Goal: Task Accomplishment & Management: Use online tool/utility

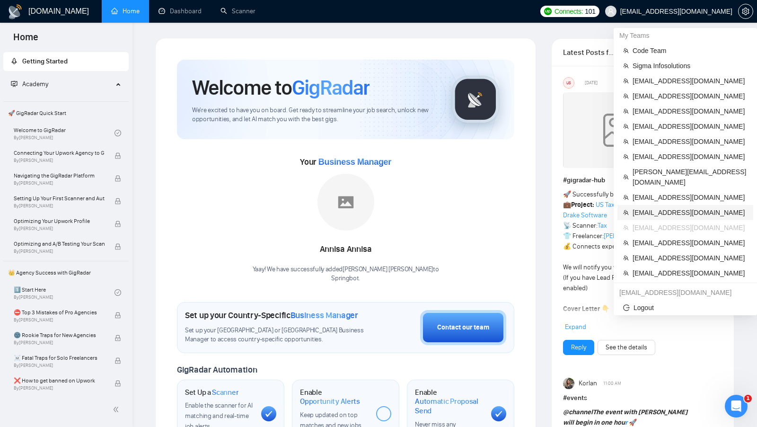
click at [672, 207] on span "[EMAIL_ADDRESS][DOMAIN_NAME]" at bounding box center [689, 212] width 115 height 10
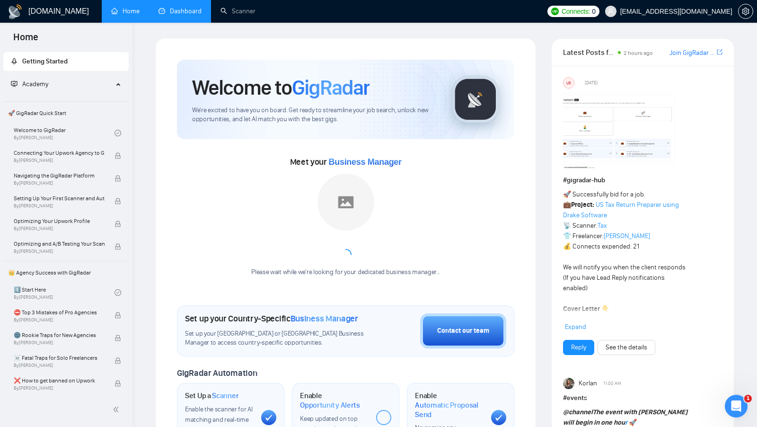
click at [199, 15] on link "Dashboard" at bounding box center [179, 11] width 43 height 8
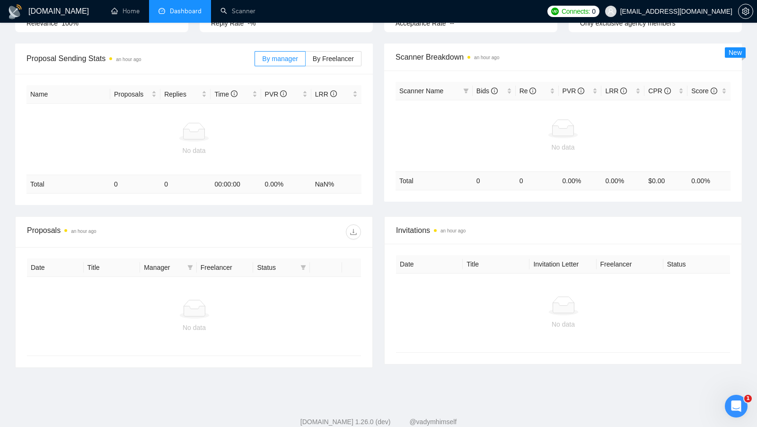
scroll to position [145, 0]
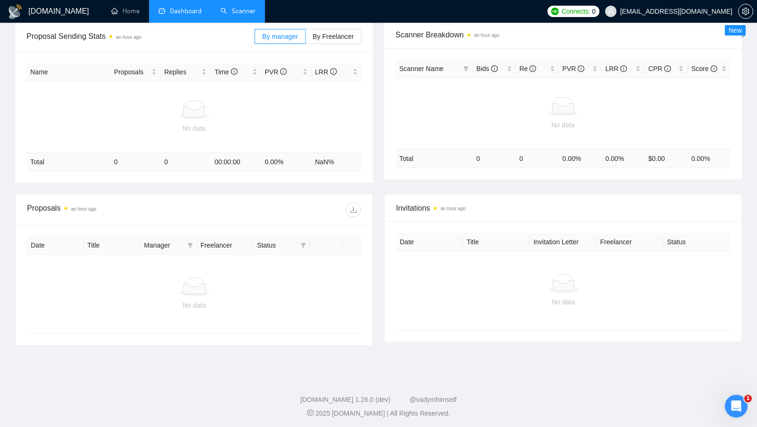
click at [226, 7] on link "Scanner" at bounding box center [237, 11] width 35 height 8
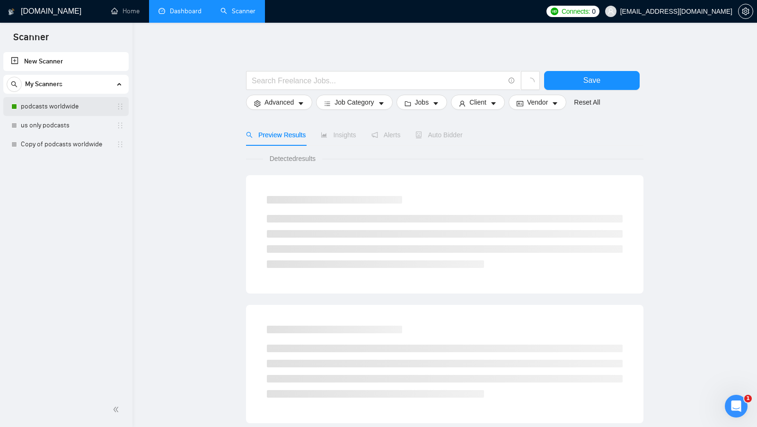
click at [55, 108] on link "podcasts worldwide" at bounding box center [66, 106] width 90 height 19
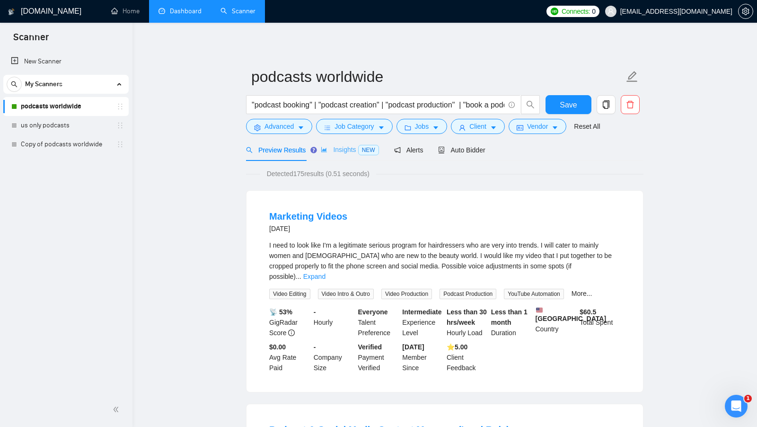
click at [341, 157] on div "Insights NEW" at bounding box center [350, 150] width 58 height 22
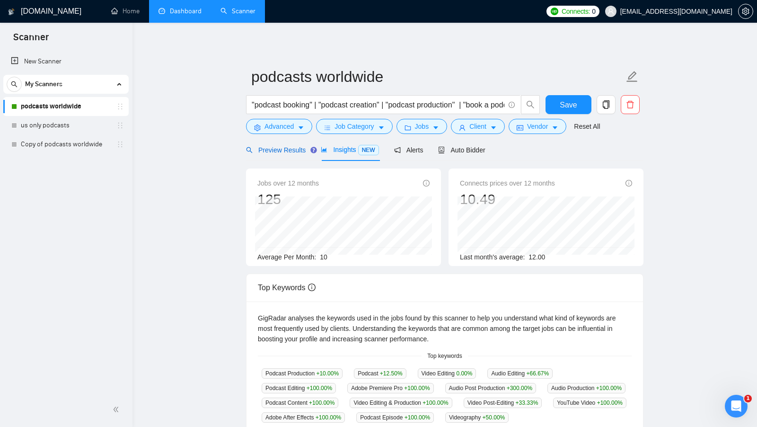
click at [303, 151] on span "Preview Results" at bounding box center [276, 150] width 60 height 8
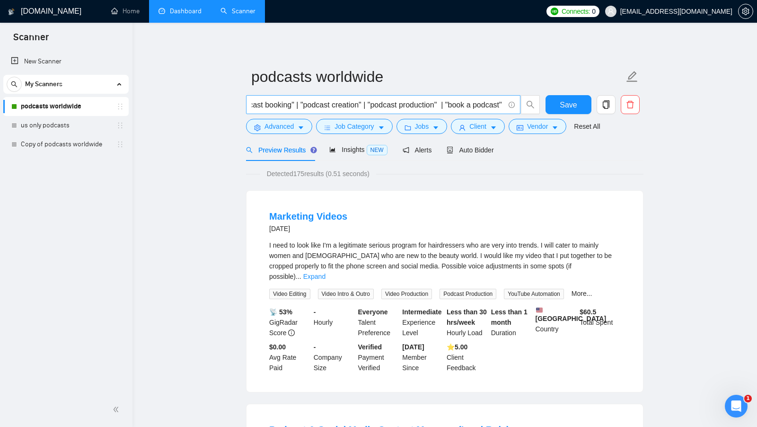
scroll to position [0, 95]
click at [289, 131] on span "Advanced" at bounding box center [278, 126] width 29 height 10
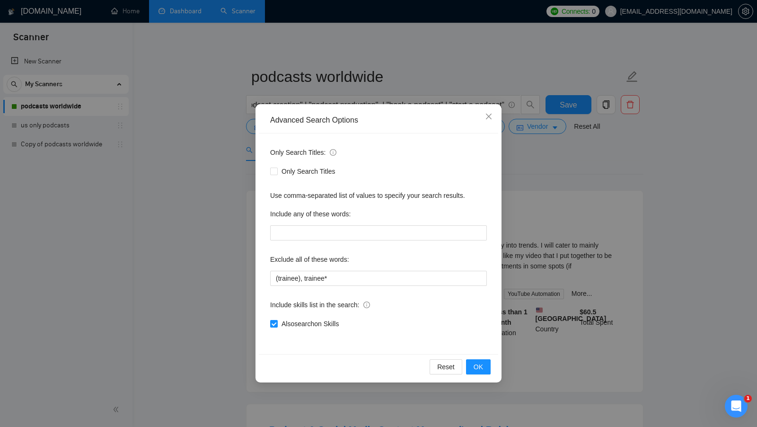
click at [531, 183] on div "Advanced Search Options Only Search Titles: Only Search Titles Use comma-separa…" at bounding box center [378, 213] width 757 height 427
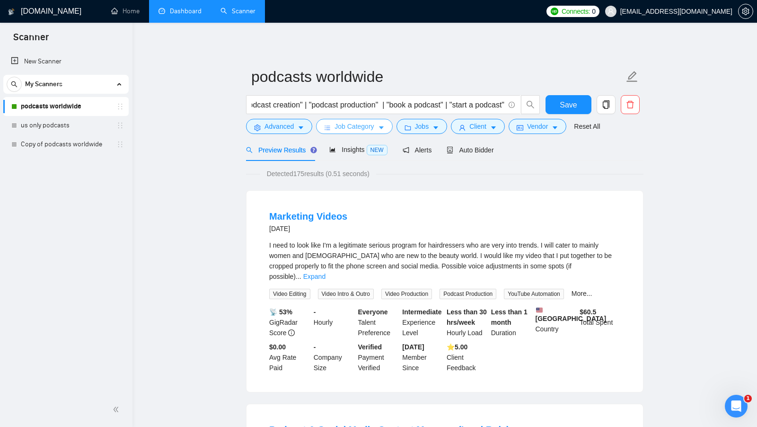
click at [369, 130] on span "Job Category" at bounding box center [353, 126] width 39 height 10
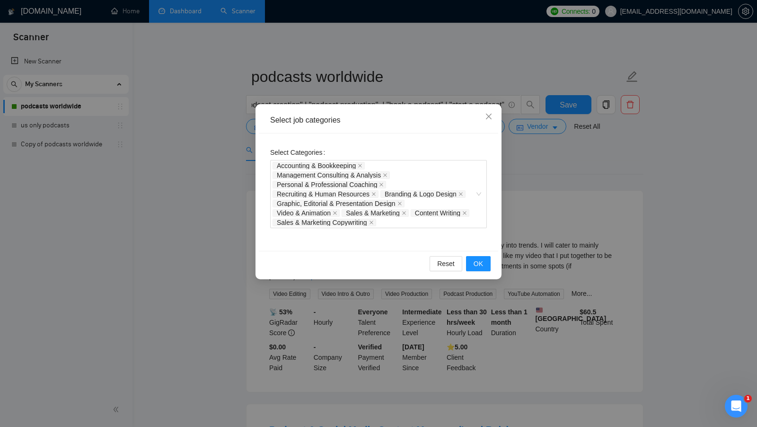
click at [527, 165] on div "Select job categories Select Categories Accounting & Bookkeeping Management Con…" at bounding box center [378, 213] width 757 height 427
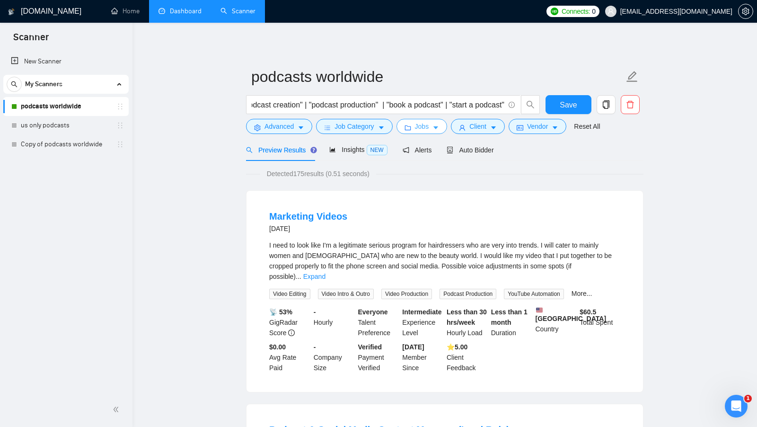
click at [427, 129] on span "Jobs" at bounding box center [422, 126] width 14 height 10
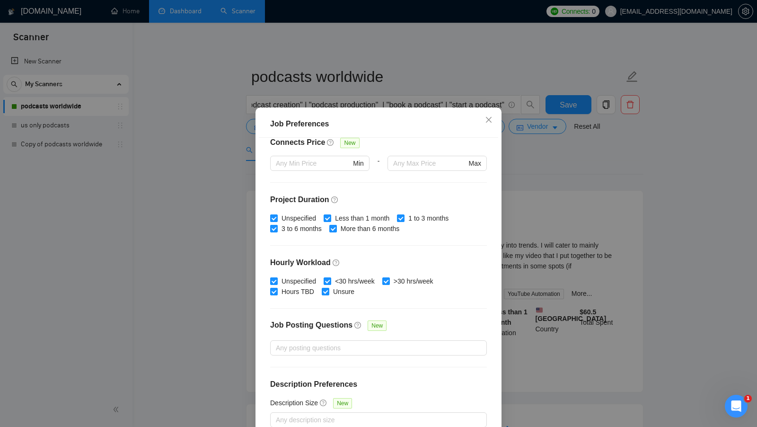
scroll to position [52, 0]
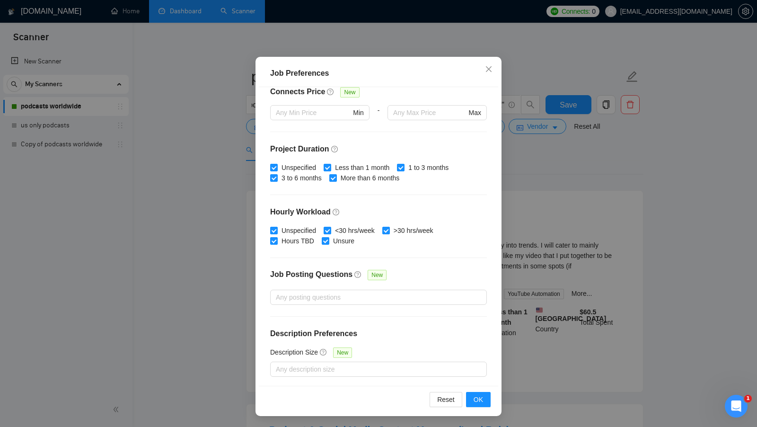
click at [568, 181] on div "Job Preferences Budget Project Type All Fixed Price Hourly Rate Fixed Price Bud…" at bounding box center [378, 213] width 757 height 427
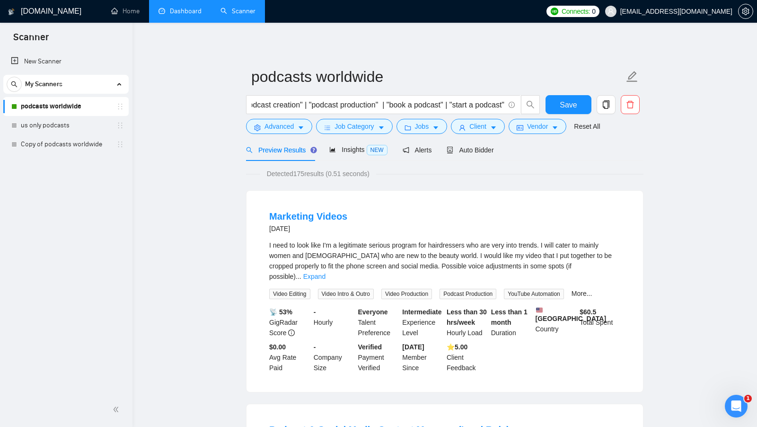
scroll to position [0, 0]
click at [497, 131] on icon "caret-down" at bounding box center [493, 127] width 7 height 7
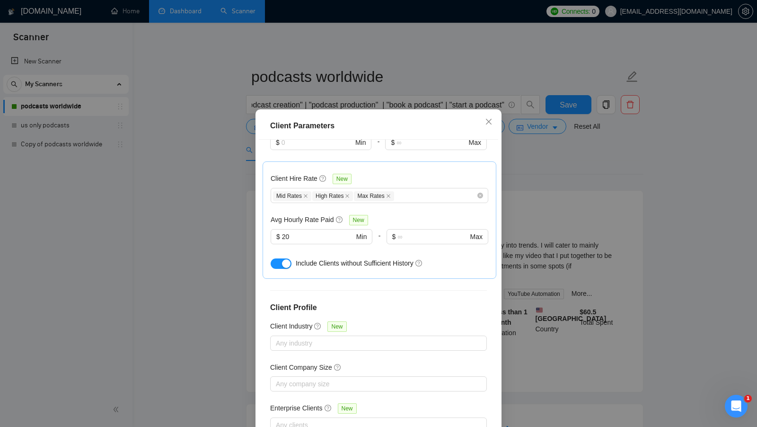
scroll to position [52, 0]
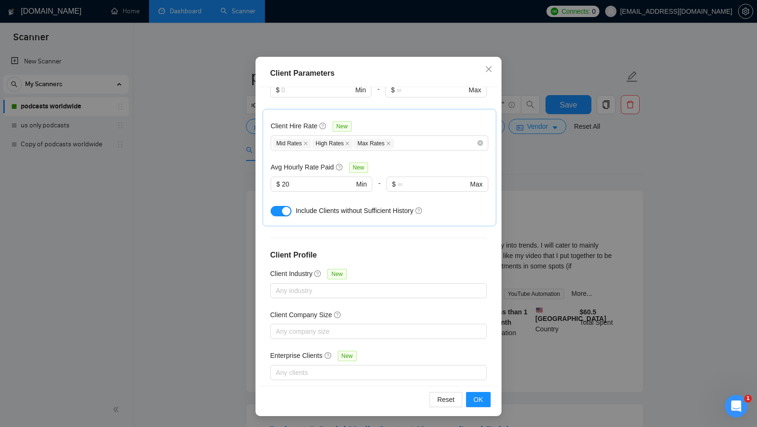
click at [553, 164] on div "Client Parameters Client Location Include Client Countries United States Canada…" at bounding box center [378, 213] width 757 height 427
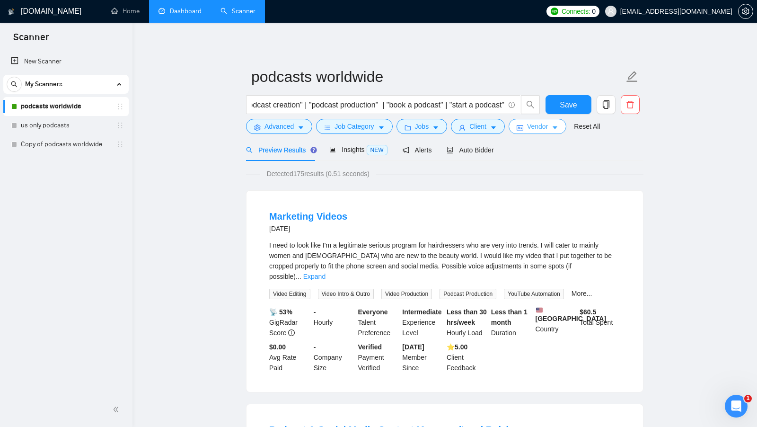
click at [550, 133] on button "Vendor" at bounding box center [537, 126] width 58 height 15
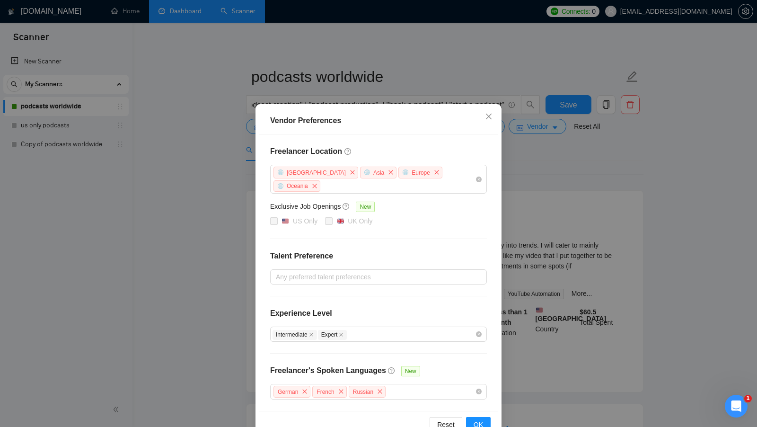
click at [534, 216] on div "Vendor Preferences Freelancer Location Africa Asia Europe Oceania Exclusive Job…" at bounding box center [378, 213] width 757 height 427
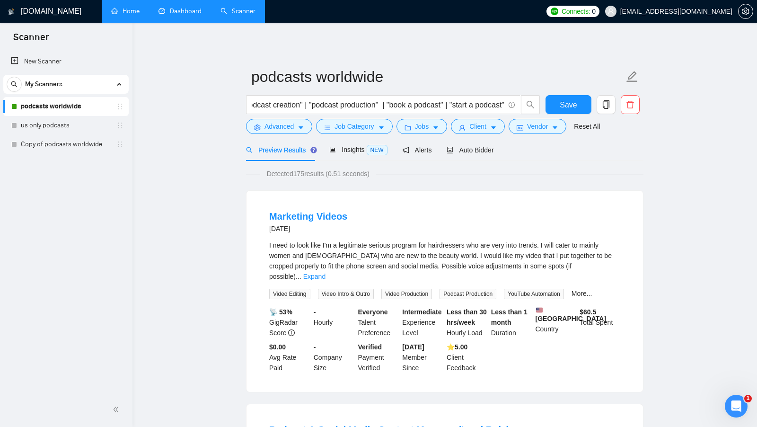
click at [126, 7] on link "Home" at bounding box center [125, 11] width 28 height 8
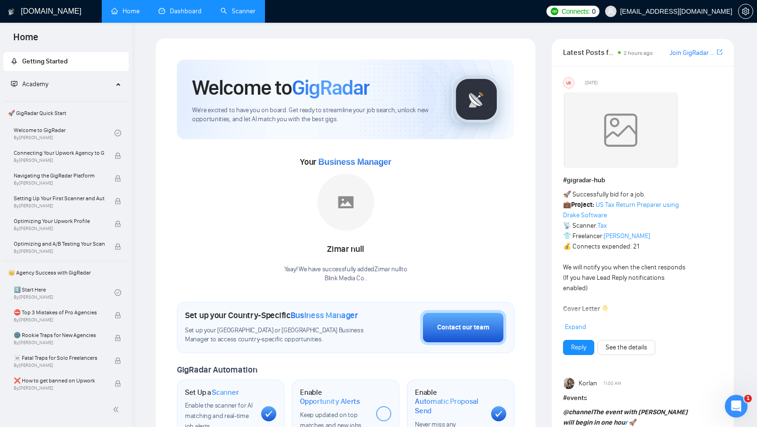
click at [238, 13] on link "Scanner" at bounding box center [237, 11] width 35 height 8
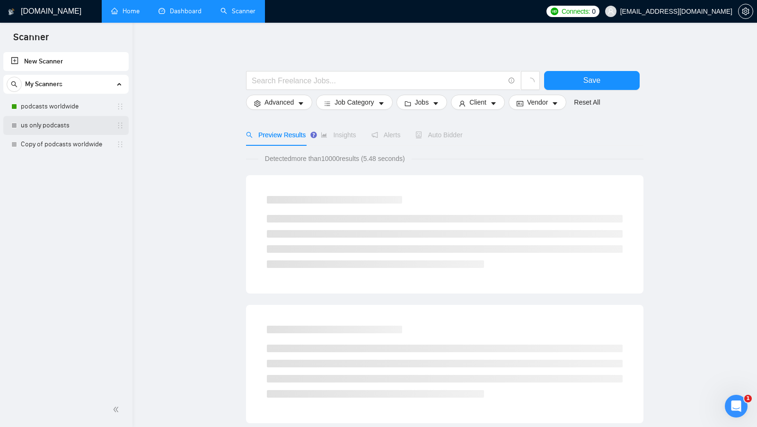
click at [66, 122] on link "us only podcasts" at bounding box center [66, 125] width 90 height 19
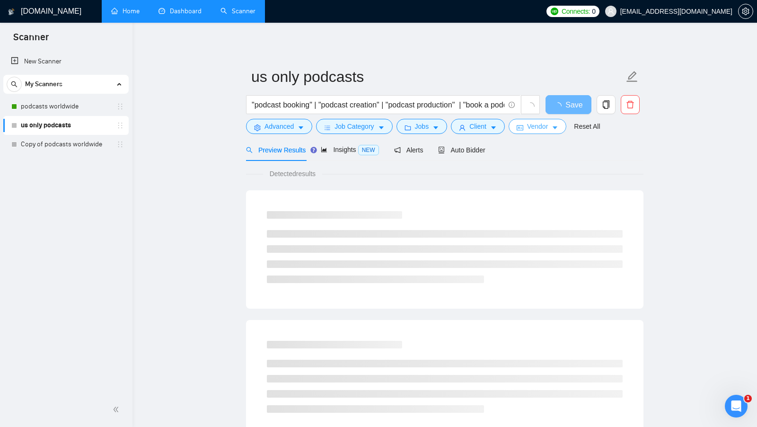
click at [534, 128] on span "Vendor" at bounding box center [537, 126] width 21 height 10
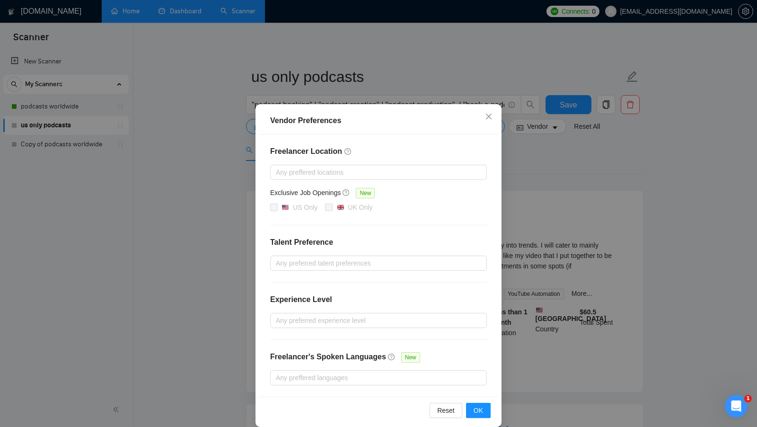
click at [568, 175] on div "Vendor Preferences Freelancer Location Any preffered locations Exclusive Job Op…" at bounding box center [378, 213] width 757 height 427
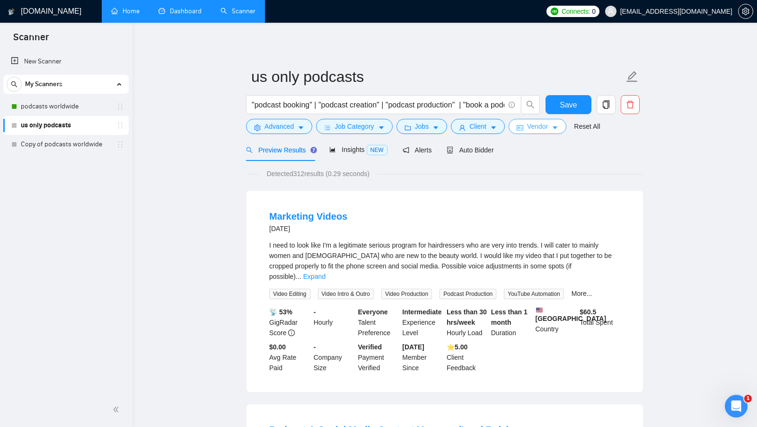
click at [520, 134] on button "Vendor" at bounding box center [537, 126] width 58 height 15
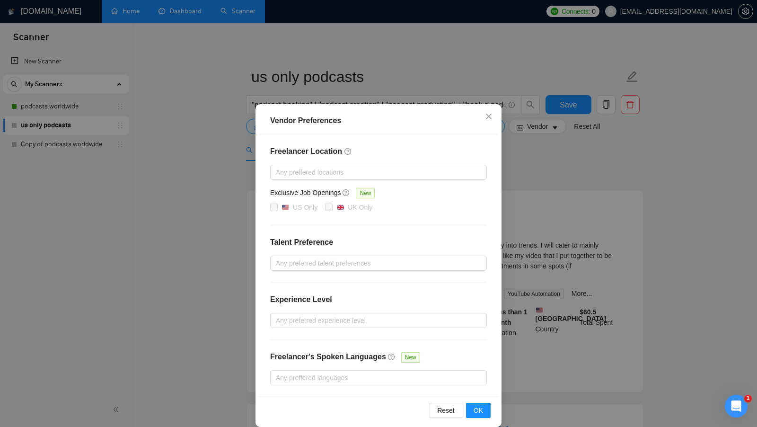
click at [543, 140] on div "Vendor Preferences Freelancer Location Any preffered locations Exclusive Job Op…" at bounding box center [378, 213] width 757 height 427
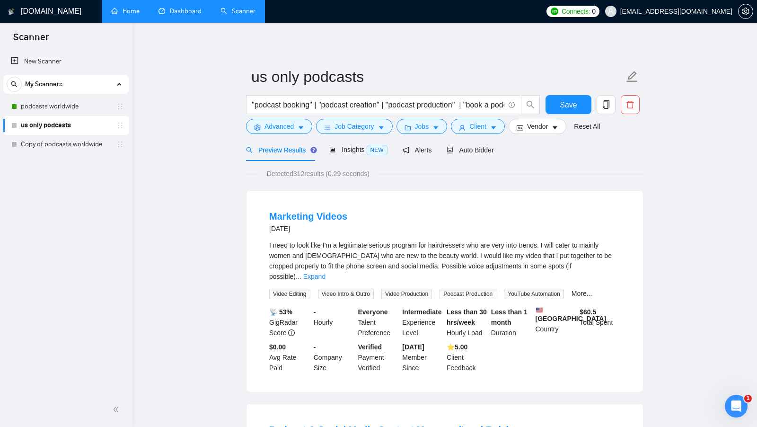
click at [328, 142] on div "Preview Results Insights NEW Alerts Auto Bidder" at bounding box center [370, 150] width 248 height 22
click at [343, 146] on span "Insights NEW" at bounding box center [358, 150] width 58 height 8
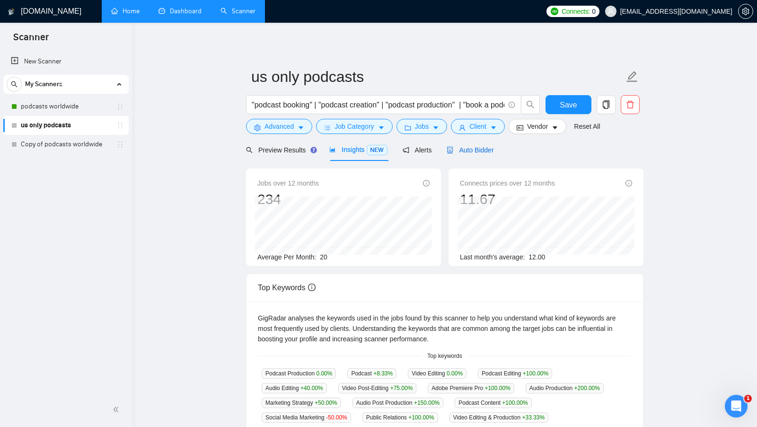
click at [481, 145] on div "Auto Bidder" at bounding box center [469, 150] width 47 height 10
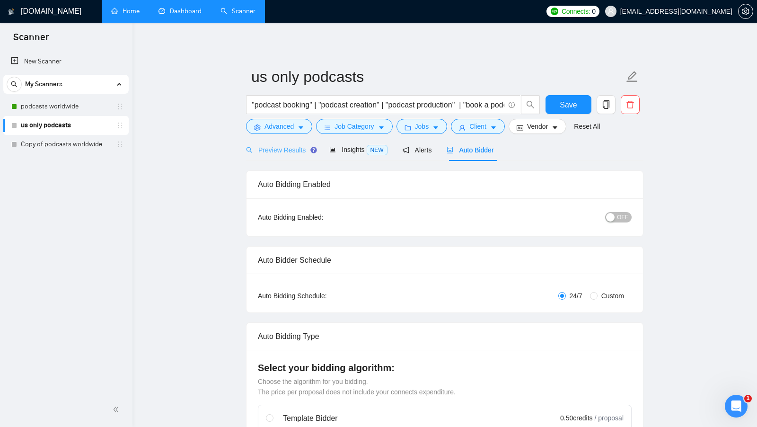
click at [286, 157] on div "Preview Results" at bounding box center [280, 150] width 68 height 22
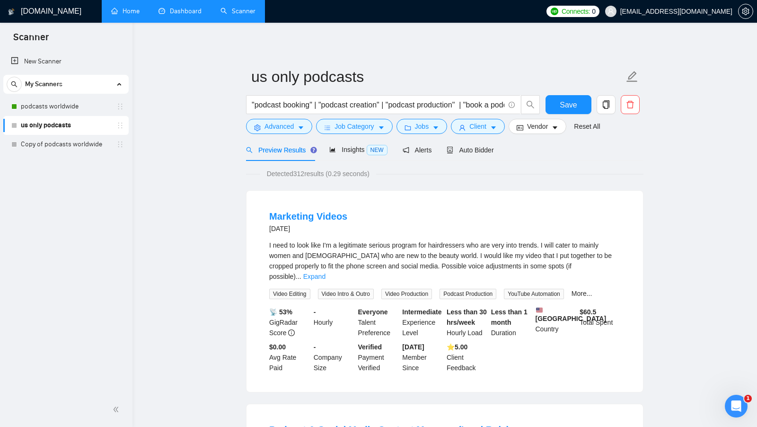
click at [139, 15] on link "Home" at bounding box center [125, 11] width 28 height 8
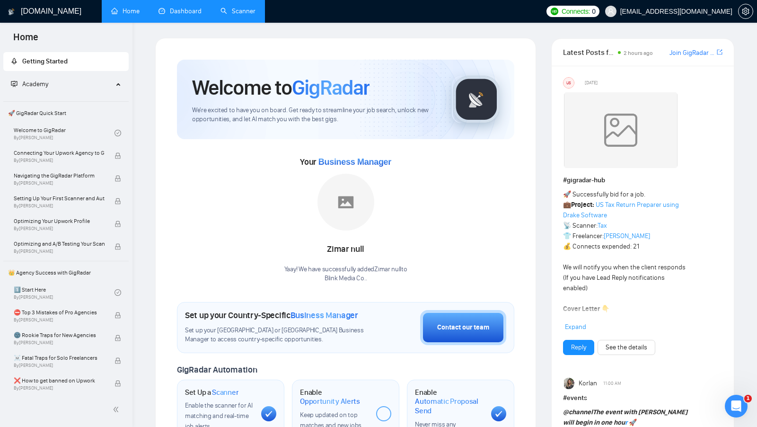
click at [247, 11] on link "Scanner" at bounding box center [237, 11] width 35 height 8
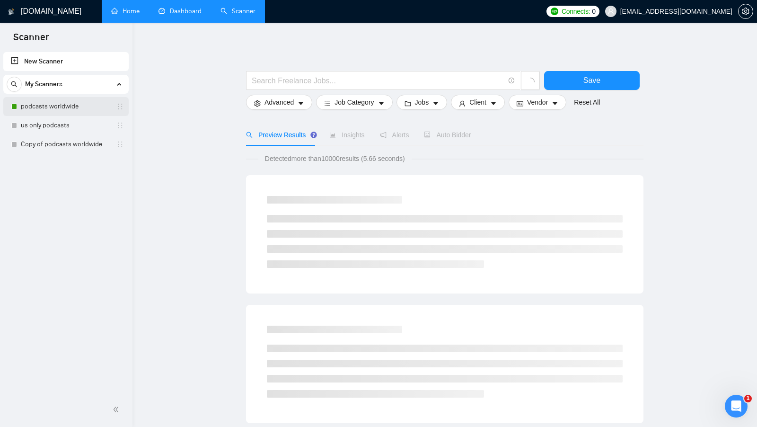
click at [67, 99] on link "podcasts worldwide" at bounding box center [66, 106] width 90 height 19
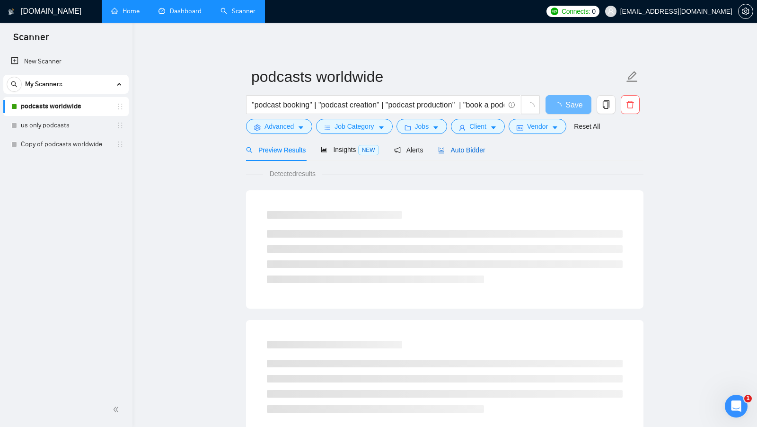
click at [478, 148] on span "Auto Bidder" at bounding box center [461, 150] width 47 height 8
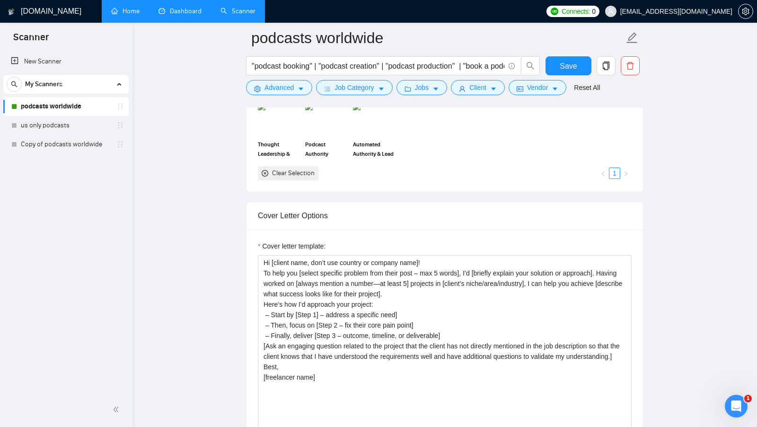
scroll to position [907, 0]
click at [458, 254] on textarea "Hi [client name, don’t use country or company name]! To help you [select specif…" at bounding box center [445, 360] width 374 height 213
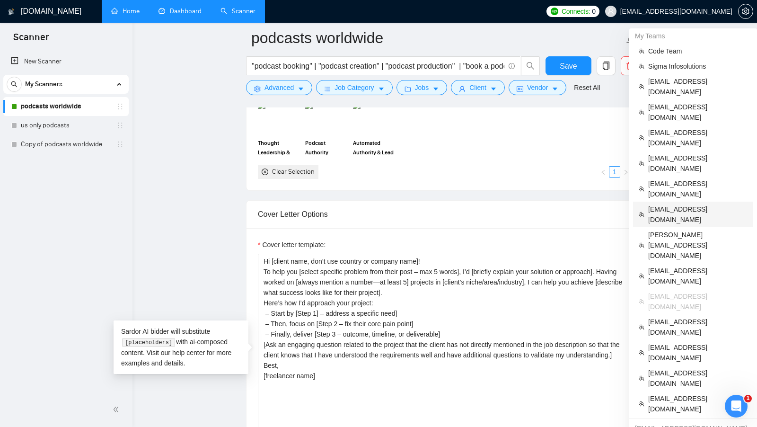
click at [706, 204] on span "[EMAIL_ADDRESS][DOMAIN_NAME]" at bounding box center [697, 214] width 99 height 21
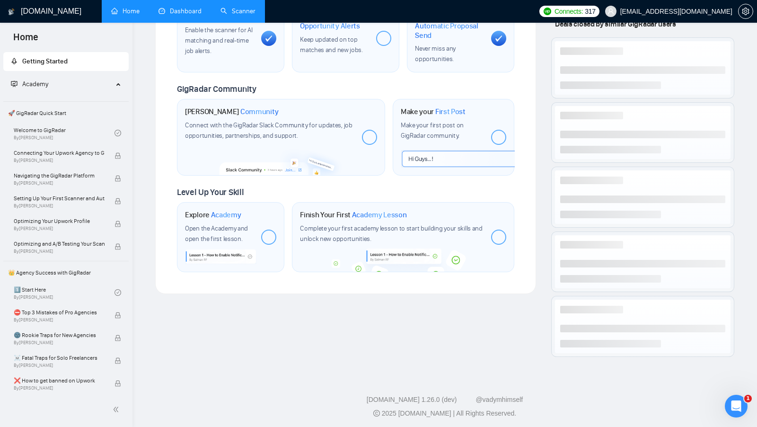
click at [182, 15] on link "Dashboard" at bounding box center [179, 11] width 43 height 8
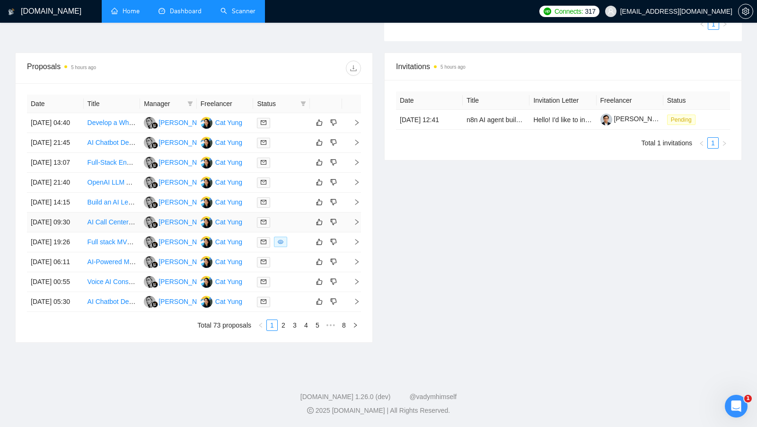
scroll to position [205, 0]
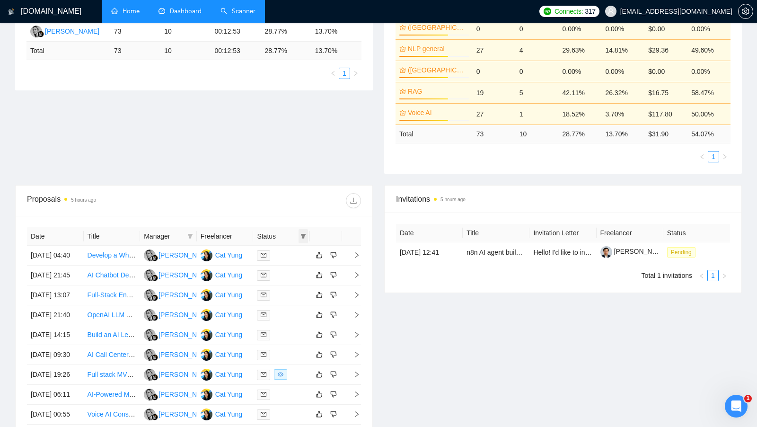
click at [304, 234] on icon "filter" at bounding box center [303, 236] width 5 height 5
click at [282, 253] on span "Chat" at bounding box center [273, 251] width 18 height 8
checkbox input "true"
click at [290, 162] on div "Proposal Sending Stats 5 hours ago By manager By Freelancer Name Proposals Repl…" at bounding box center [378, 73] width 738 height 223
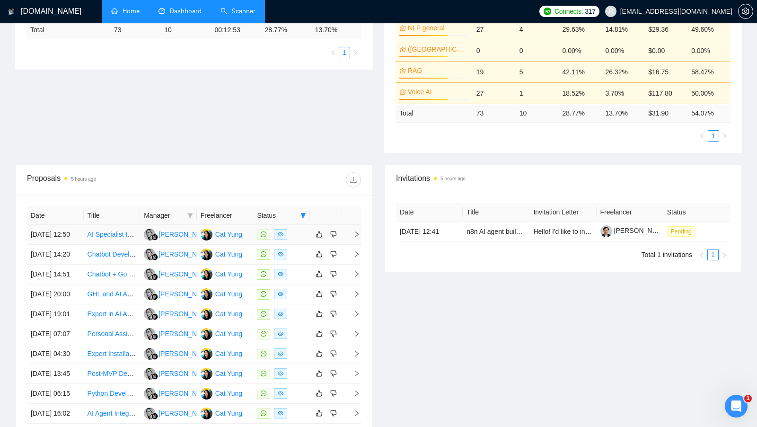
click at [177, 236] on div "Iryna Yavdoshko" at bounding box center [185, 234] width 54 height 10
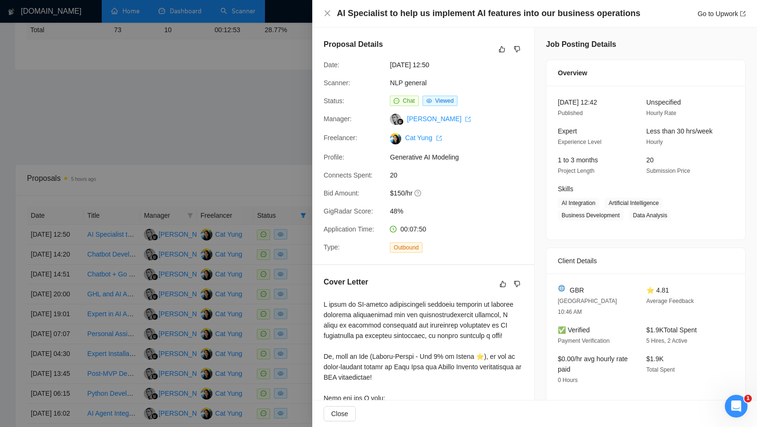
click at [255, 222] on div at bounding box center [378, 213] width 757 height 427
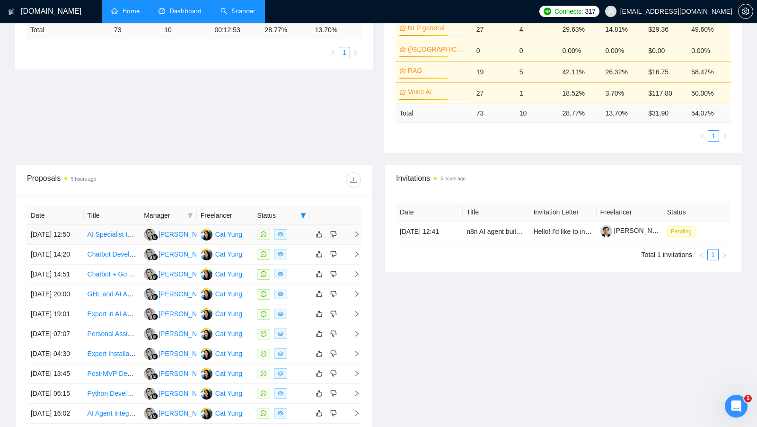
click at [112, 237] on link "AI Specialist to help us implement AI features into our business operations" at bounding box center [196, 234] width 218 height 8
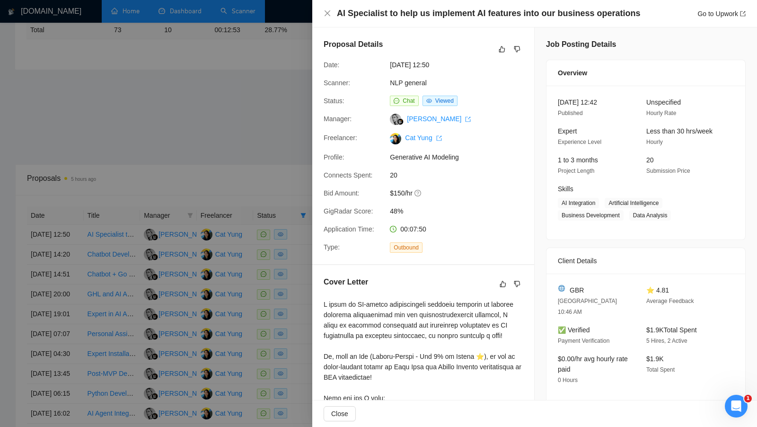
click at [209, 242] on div at bounding box center [378, 213] width 757 height 427
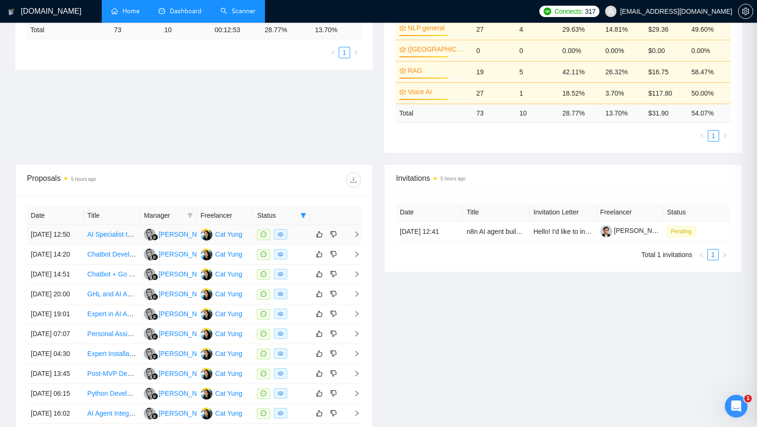
click at [226, 236] on div "Cat Yung" at bounding box center [228, 234] width 27 height 10
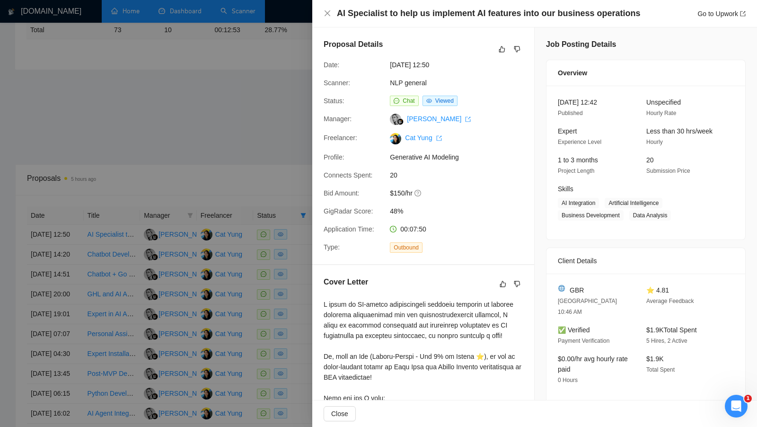
click at [157, 120] on div at bounding box center [378, 213] width 757 height 427
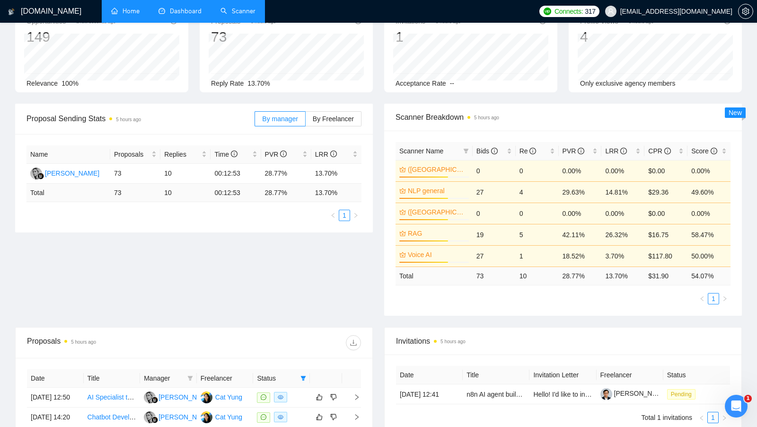
scroll to position [0, 0]
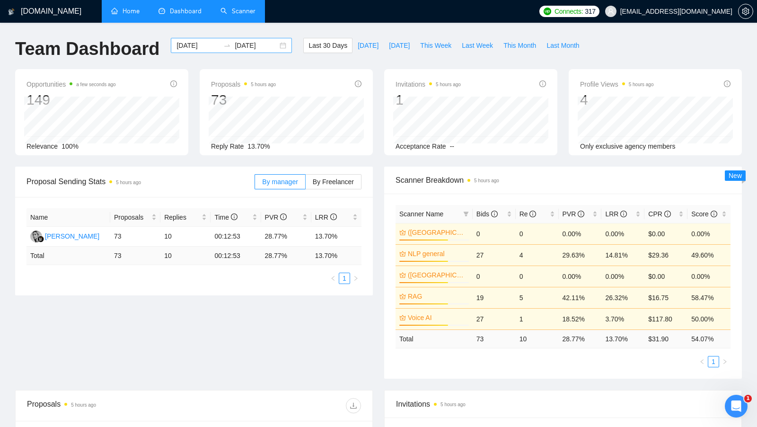
click at [280, 43] on div "2025-08-09 2025-09-08" at bounding box center [231, 45] width 121 height 15
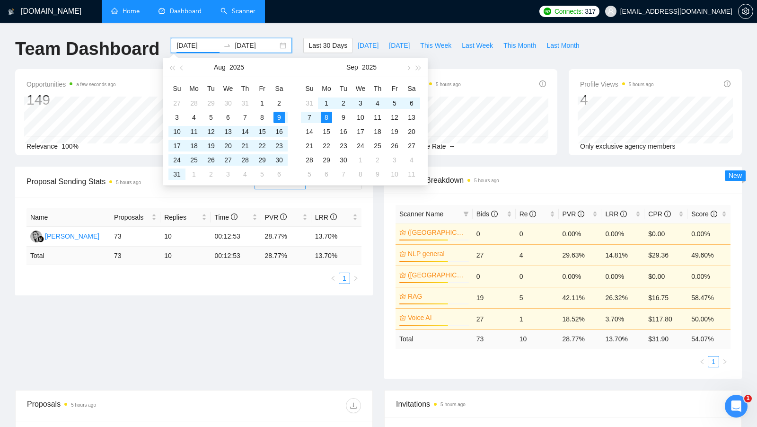
click at [188, 71] on div "Aug 2025" at bounding box center [229, 67] width 82 height 19
click at [185, 70] on button "button" at bounding box center [182, 67] width 10 height 19
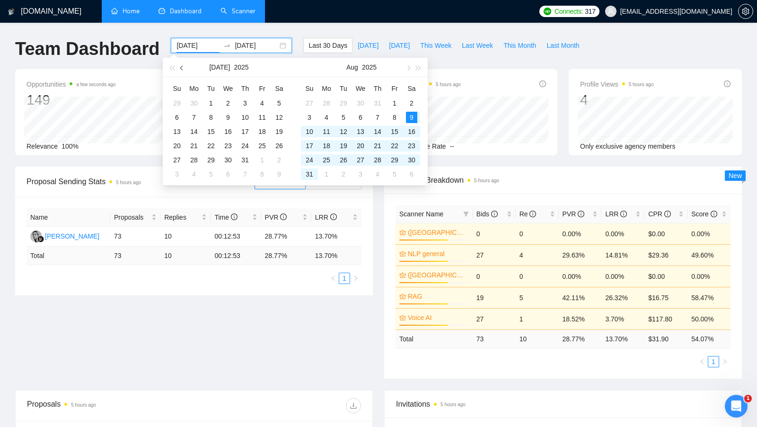
click at [185, 70] on button "button" at bounding box center [182, 67] width 10 height 19
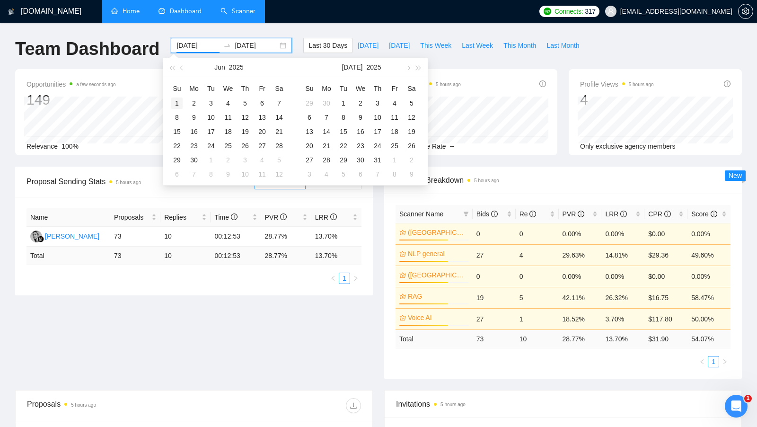
type input "2025-06-01"
click at [176, 100] on div "1" at bounding box center [176, 102] width 11 height 11
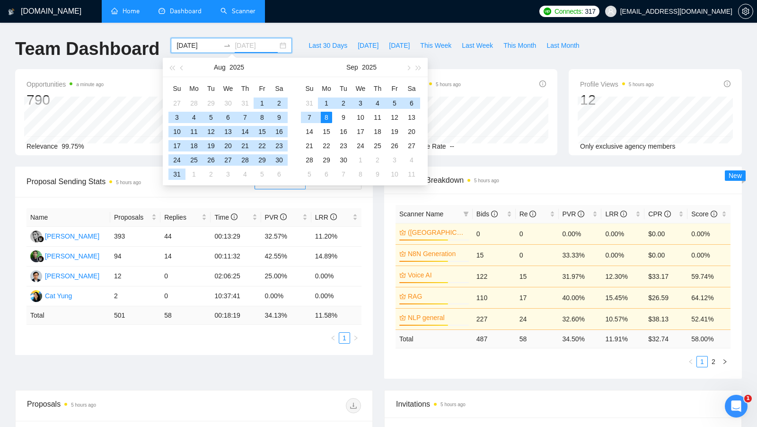
click at [324, 115] on div "8" at bounding box center [326, 117] width 11 height 11
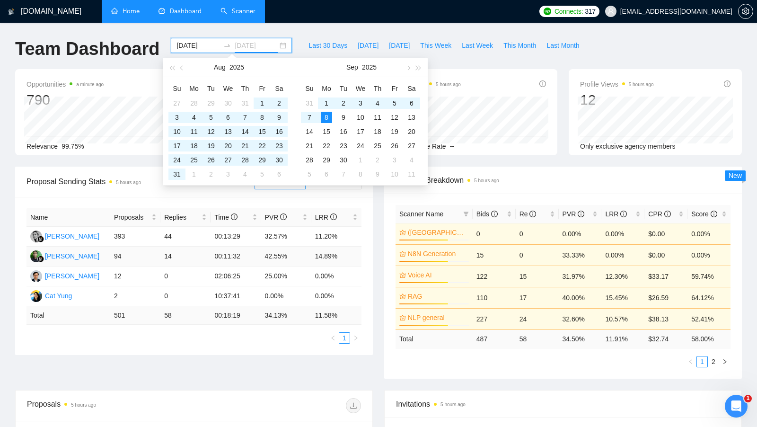
type input "[DATE]"
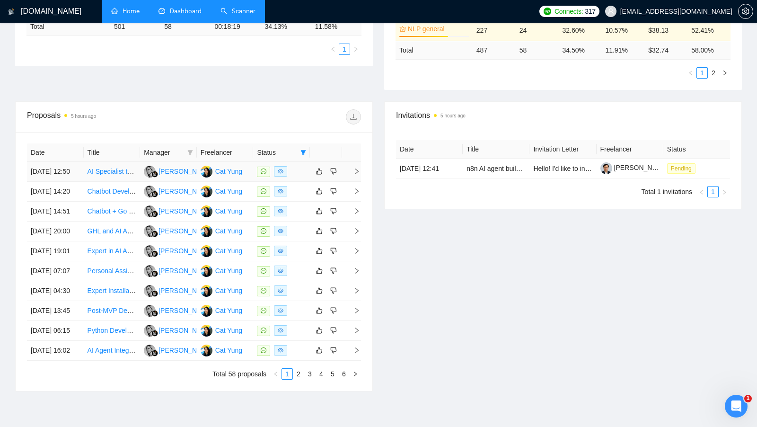
scroll to position [422, 0]
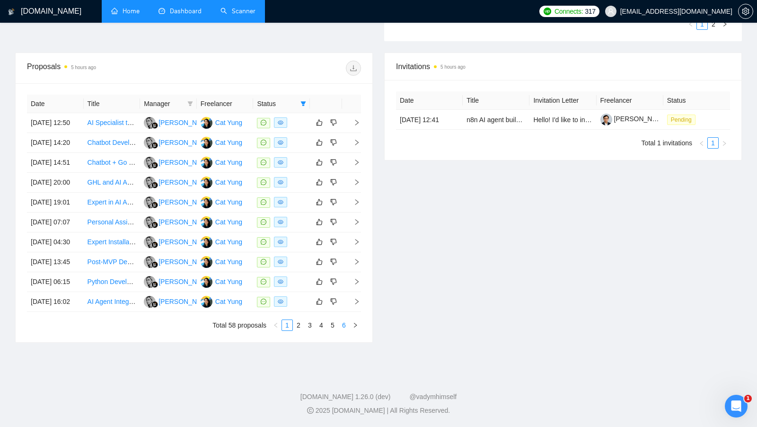
click at [345, 327] on link "6" at bounding box center [344, 325] width 10 height 10
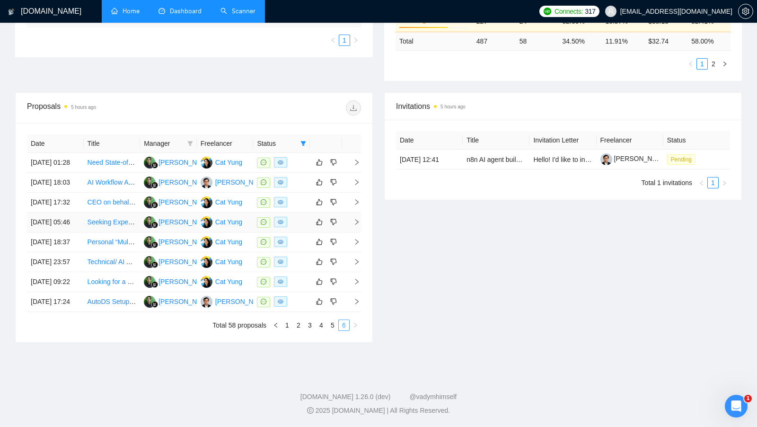
scroll to position [337, 0]
click at [299, 192] on td at bounding box center [281, 202] width 57 height 20
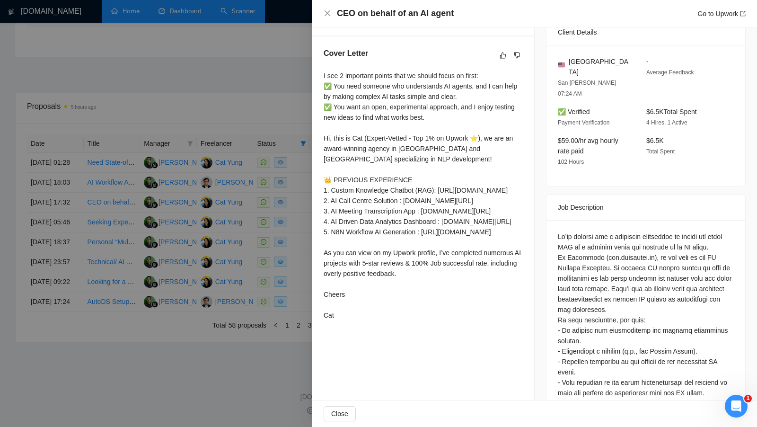
scroll to position [229, 0]
click at [299, 242] on div at bounding box center [378, 213] width 757 height 427
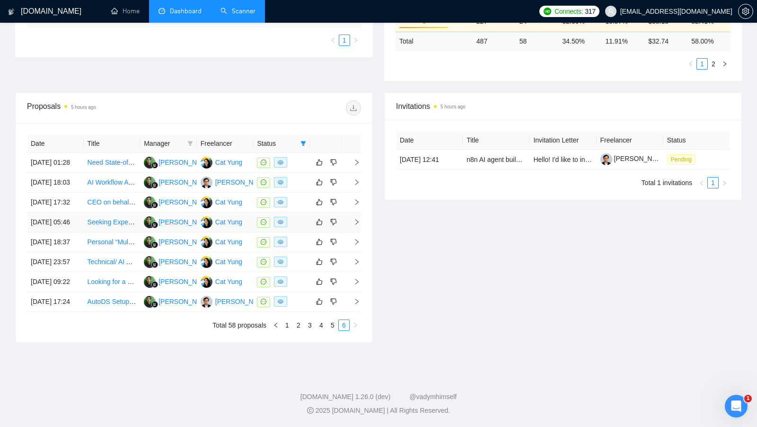
scroll to position [315, 0]
click at [324, 330] on link "4" at bounding box center [321, 325] width 10 height 10
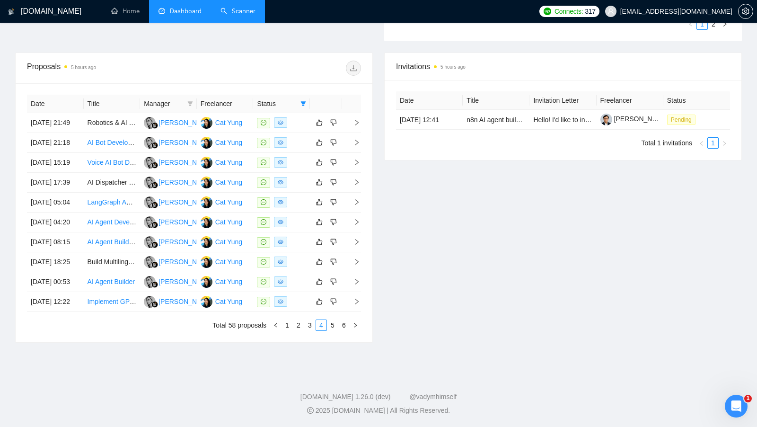
scroll to position [378, 0]
click at [332, 330] on link "5" at bounding box center [332, 325] width 10 height 10
click at [346, 330] on link "6" at bounding box center [344, 325] width 10 height 10
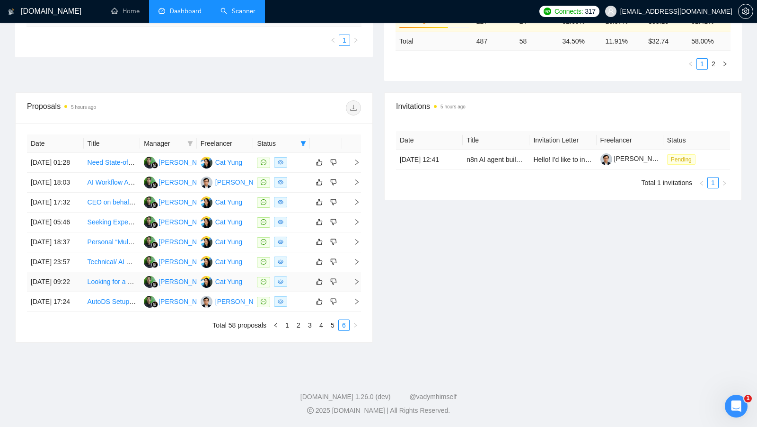
scroll to position [339, 0]
click at [330, 330] on link "5" at bounding box center [332, 325] width 10 height 10
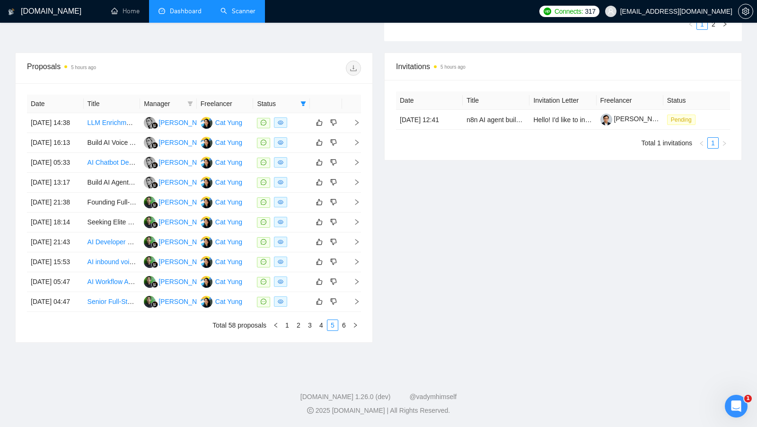
click at [229, 15] on link "Scanner" at bounding box center [237, 11] width 35 height 8
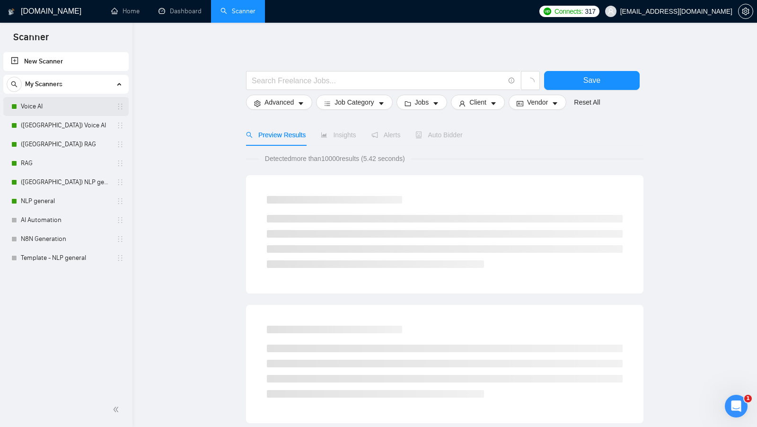
click at [49, 114] on link "Voice AI" at bounding box center [66, 106] width 90 height 19
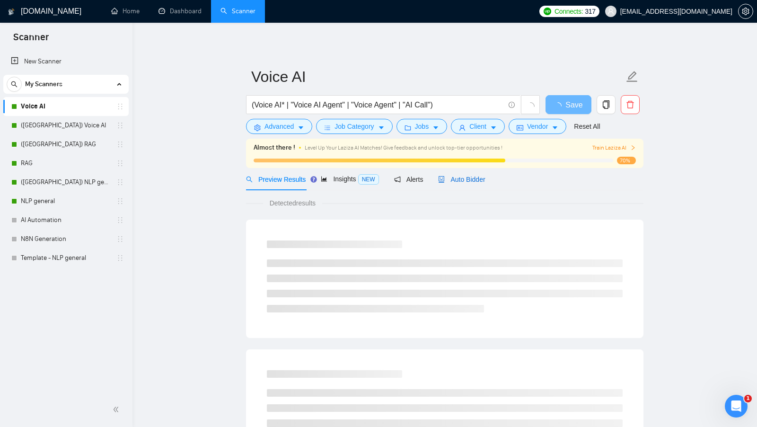
click at [464, 178] on span "Auto Bidder" at bounding box center [461, 179] width 47 height 8
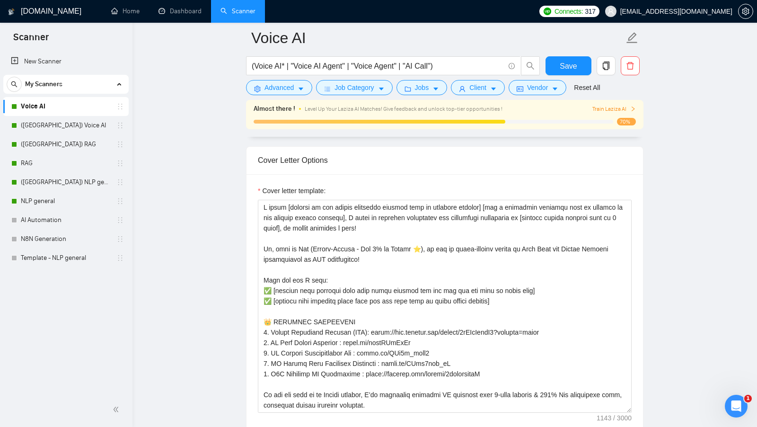
scroll to position [1043, 0]
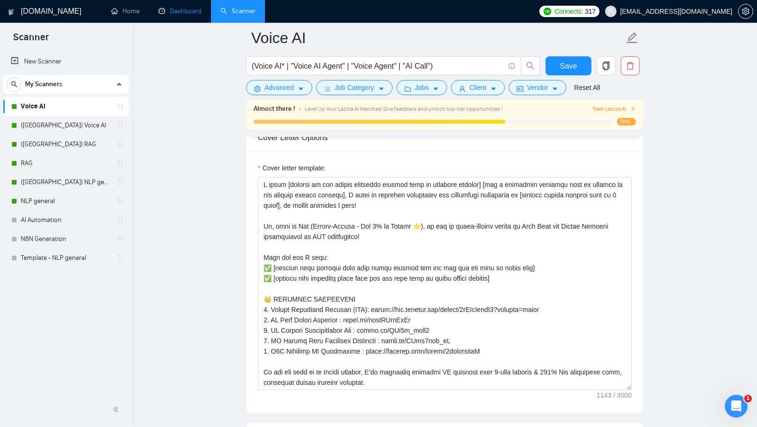
click at [161, 15] on link "Dashboard" at bounding box center [179, 11] width 43 height 8
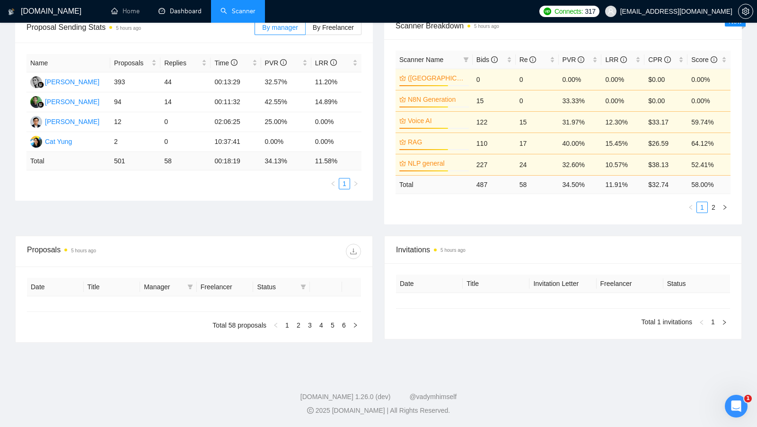
type input "[DATE]"
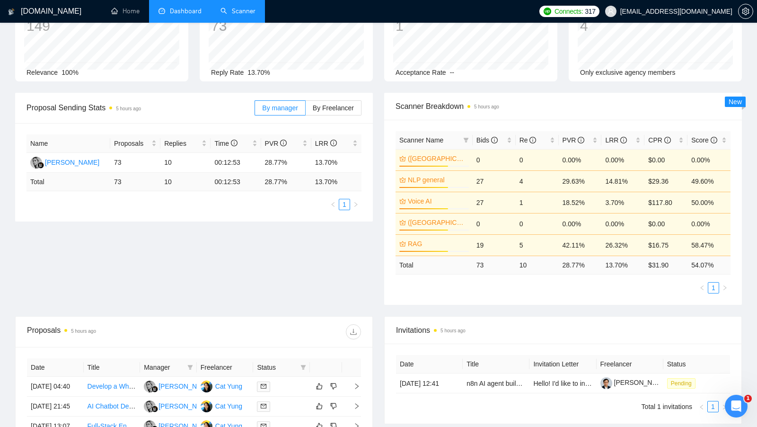
scroll to position [72, 0]
click at [639, 140] on div "LRR" at bounding box center [622, 141] width 35 height 10
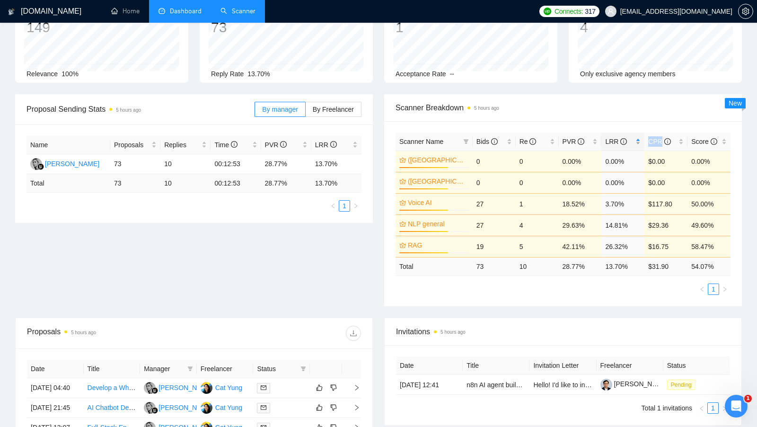
click at [639, 140] on div "LRR" at bounding box center [622, 141] width 35 height 10
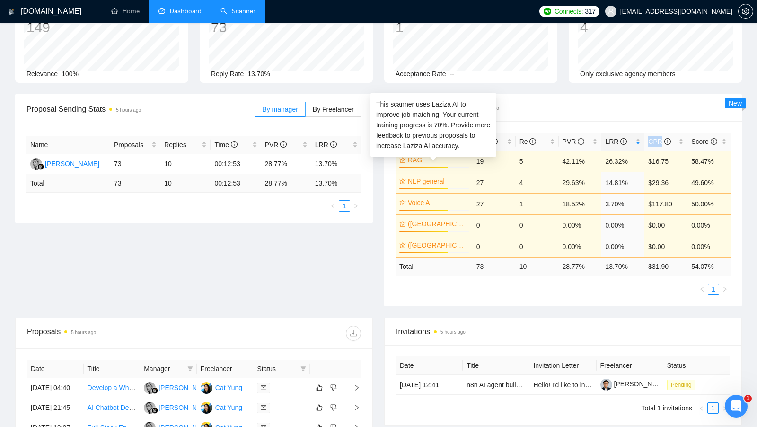
click at [413, 158] on link "RAG" at bounding box center [437, 160] width 59 height 10
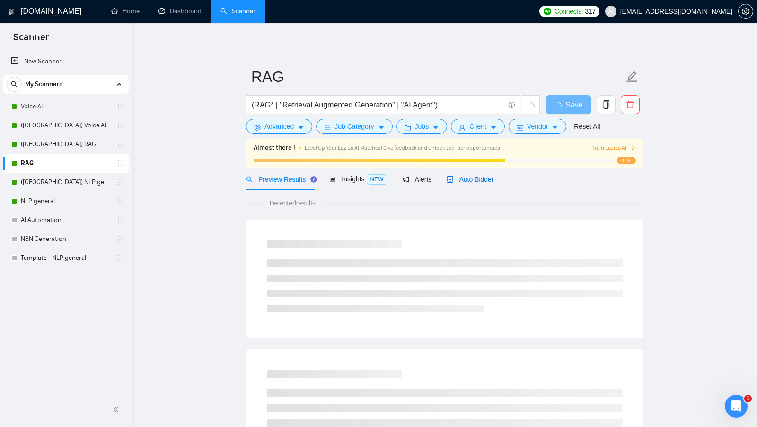
click at [463, 181] on span "Auto Bidder" at bounding box center [469, 179] width 47 height 8
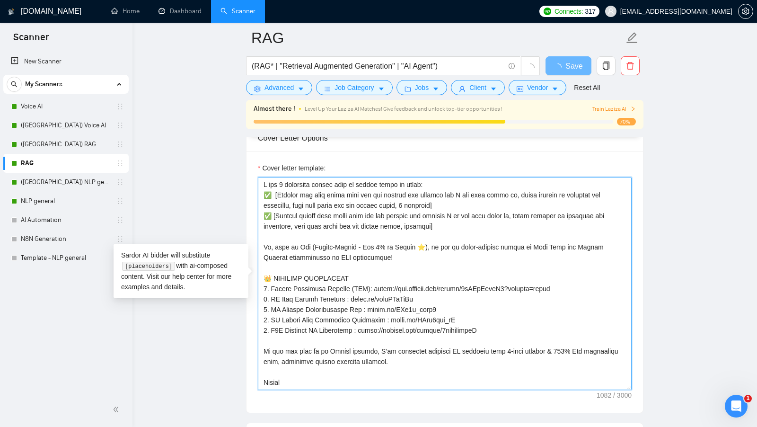
drag, startPoint x: 295, startPoint y: 377, endPoint x: 243, endPoint y: 166, distance: 217.6
click at [243, 166] on main "RAG (RAG* | "Retrieval Augmented Generation" | "AI Agent") Save Advanced Job Ca…" at bounding box center [445, 346] width 594 height 2546
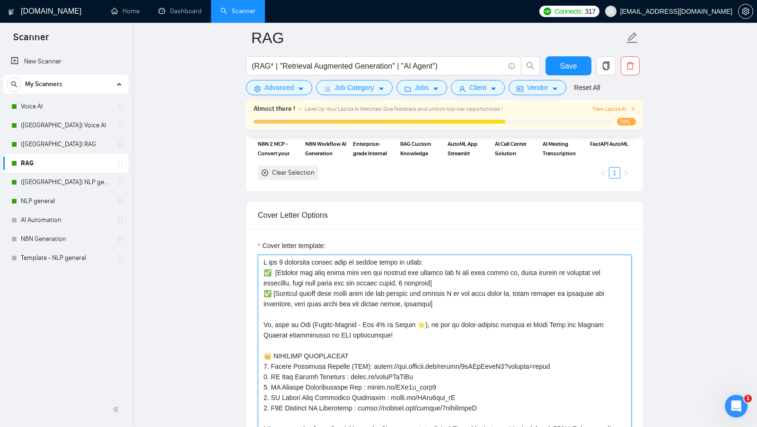
scroll to position [999, 0]
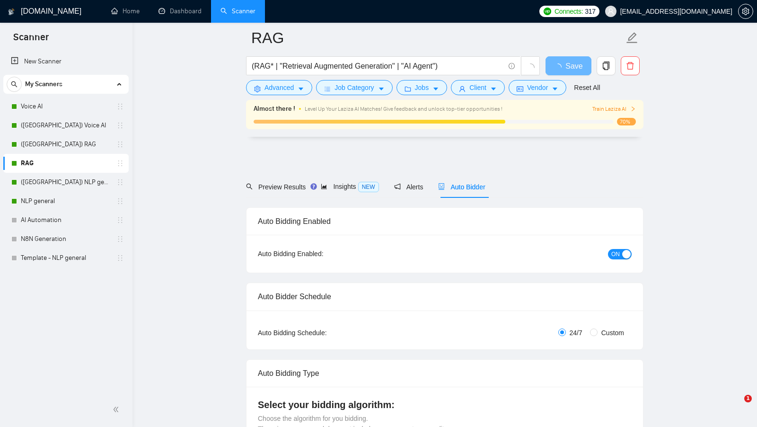
click at [712, 11] on span "[EMAIL_ADDRESS][DOMAIN_NAME]" at bounding box center [676, 11] width 112 height 0
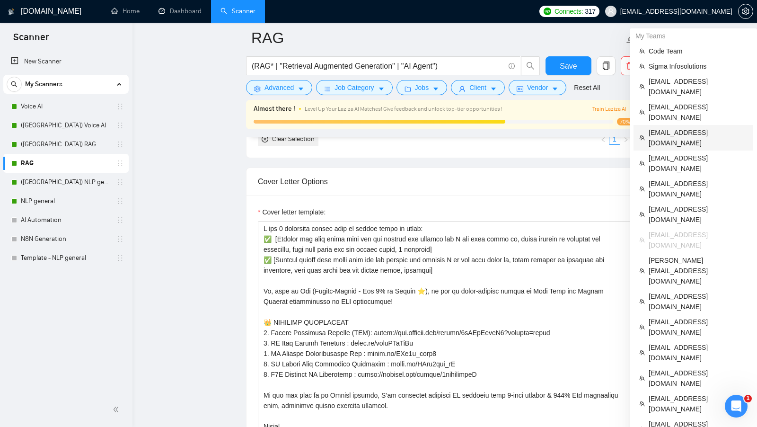
click at [682, 127] on span "[EMAIL_ADDRESS][DOMAIN_NAME]" at bounding box center [697, 137] width 99 height 21
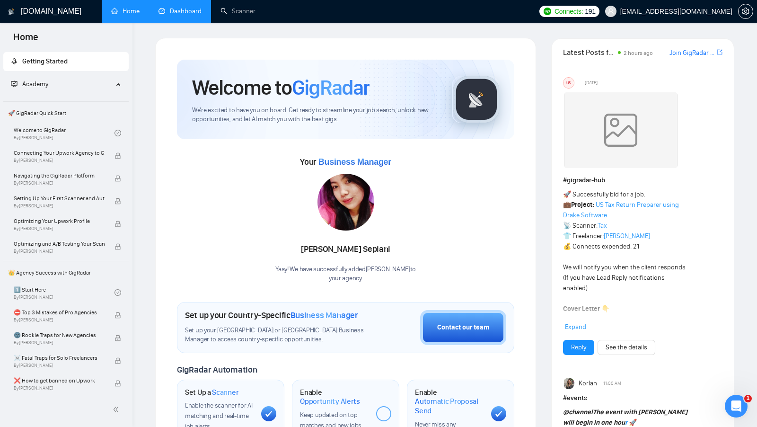
click at [169, 7] on link "Dashboard" at bounding box center [179, 11] width 43 height 8
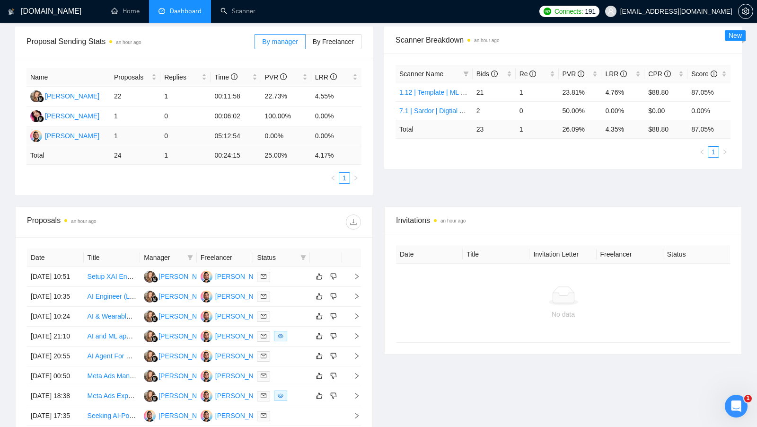
scroll to position [141, 0]
click at [231, 15] on link "Scanner" at bounding box center [237, 11] width 35 height 8
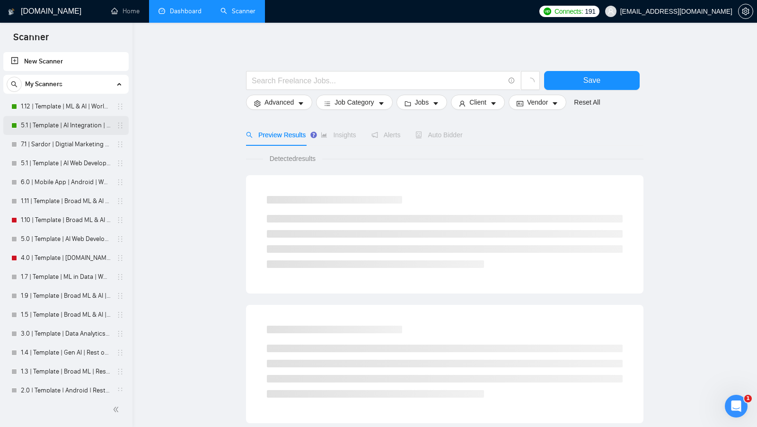
click at [64, 116] on link "5.1 | Template | AI Integration | Worldwide" at bounding box center [66, 125] width 90 height 19
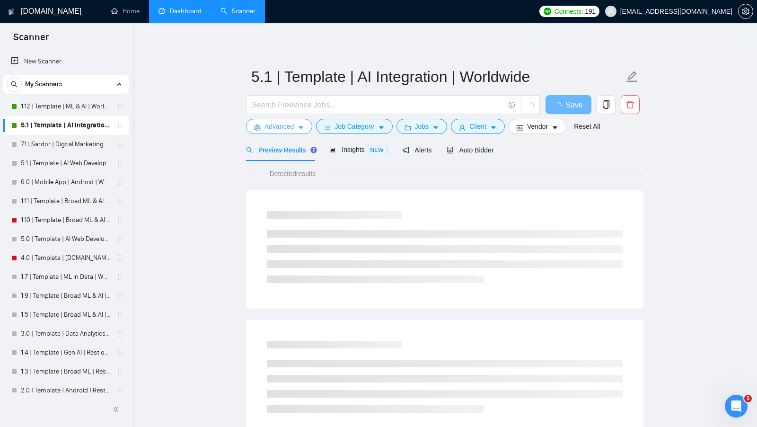
click at [276, 133] on button "Advanced" at bounding box center [279, 126] width 66 height 15
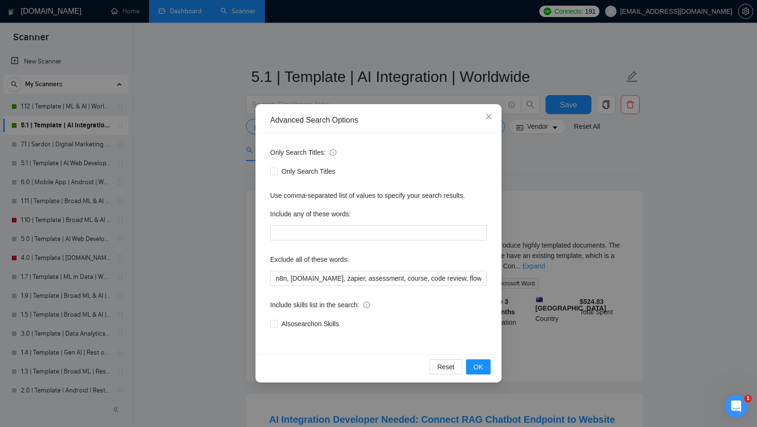
click at [226, 181] on div "Advanced Search Options Only Search Titles: Only Search Titles Use comma-separa…" at bounding box center [378, 213] width 757 height 427
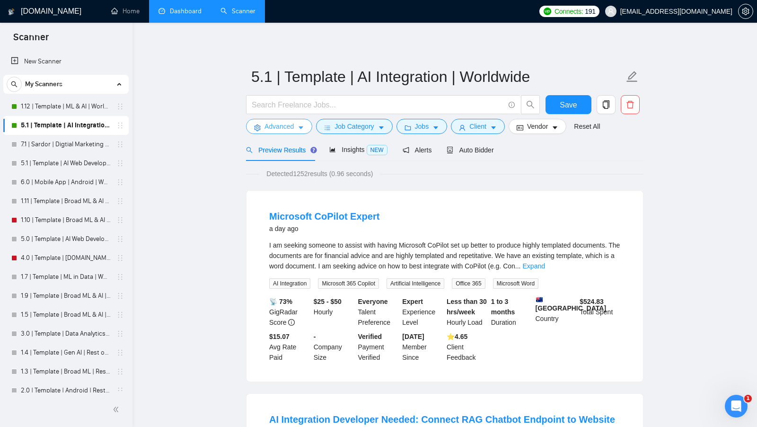
click at [280, 127] on span "Advanced" at bounding box center [278, 126] width 29 height 10
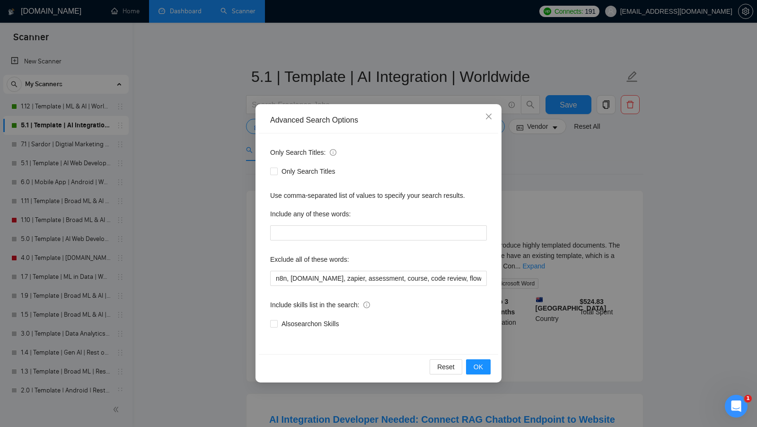
click at [218, 229] on div "Advanced Search Options Only Search Titles: Only Search Titles Use comma-separa…" at bounding box center [378, 213] width 757 height 427
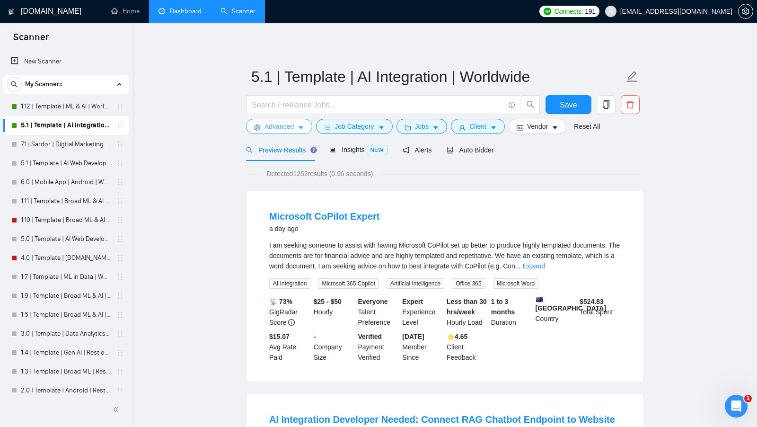
click at [286, 122] on span "Advanced" at bounding box center [278, 126] width 29 height 10
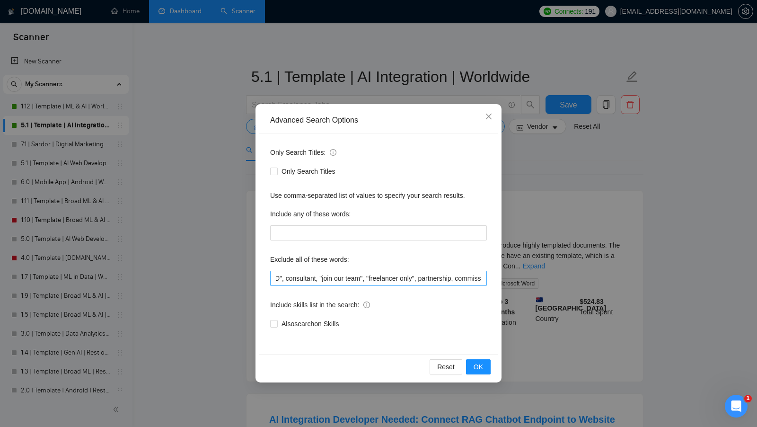
scroll to position [0, 361]
click at [601, 203] on div "Advanced Search Options Only Search Titles: Only Search Titles Use comma-separa…" at bounding box center [378, 213] width 757 height 427
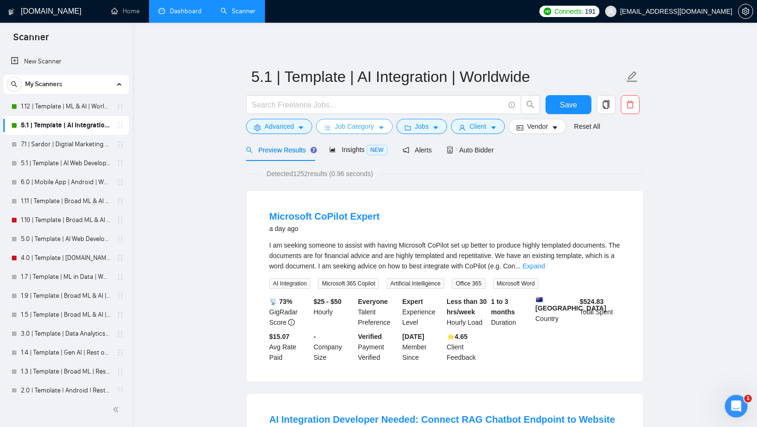
click at [361, 128] on span "Job Category" at bounding box center [353, 126] width 39 height 10
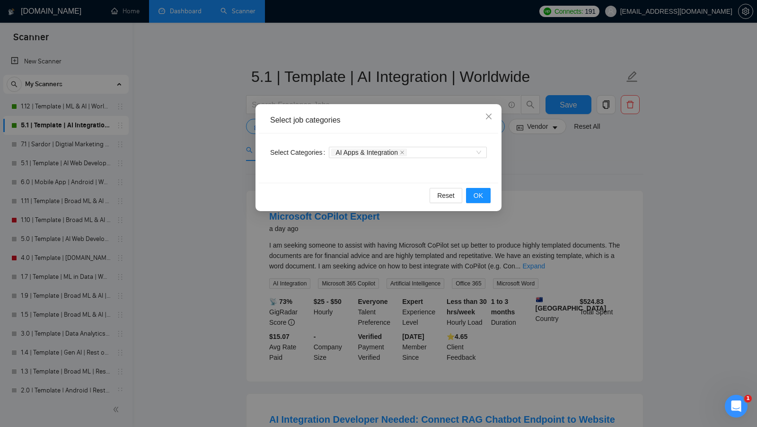
click at [527, 169] on div "Select job categories Select Categories AI Apps & Integration Reset OK" at bounding box center [378, 213] width 757 height 427
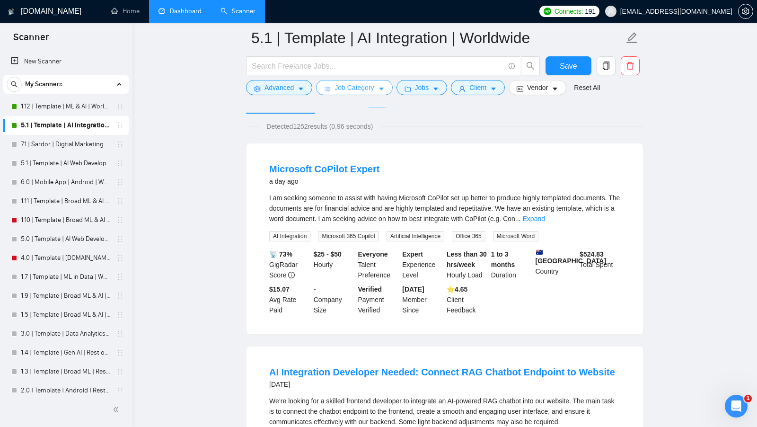
scroll to position [0, 0]
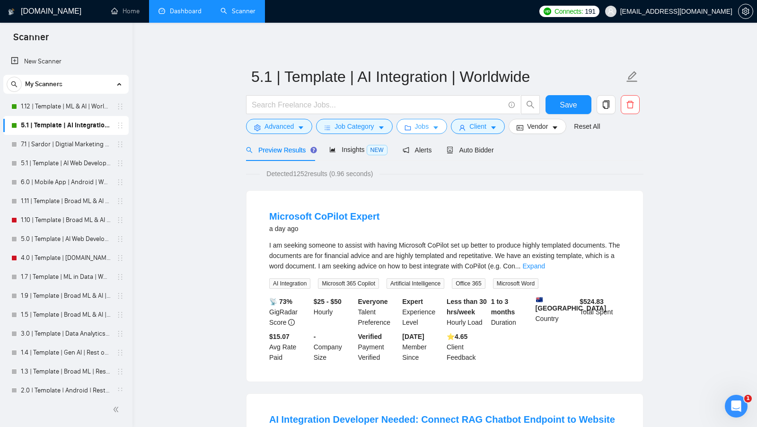
click at [428, 126] on span "Jobs" at bounding box center [422, 126] width 14 height 10
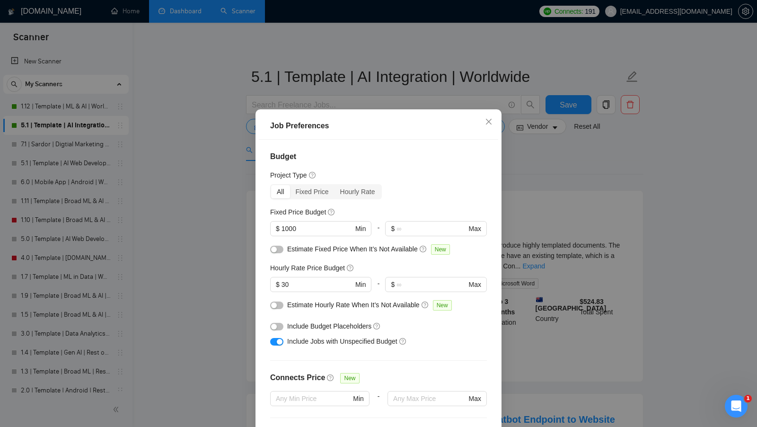
click at [527, 181] on div "Job Preferences Budget Project Type All Fixed Price Hourly Rate Fixed Price Bud…" at bounding box center [378, 213] width 757 height 427
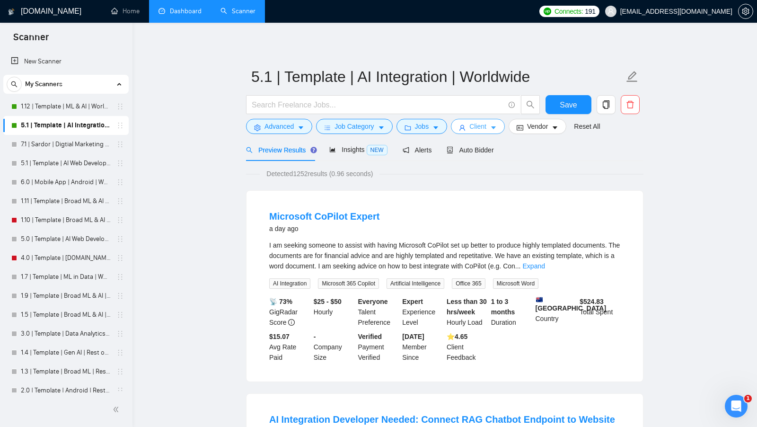
click at [491, 131] on button "Client" at bounding box center [478, 126] width 54 height 15
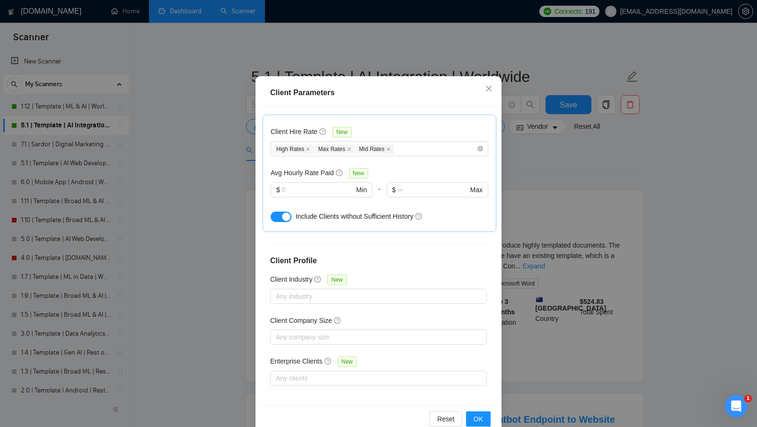
scroll to position [52, 0]
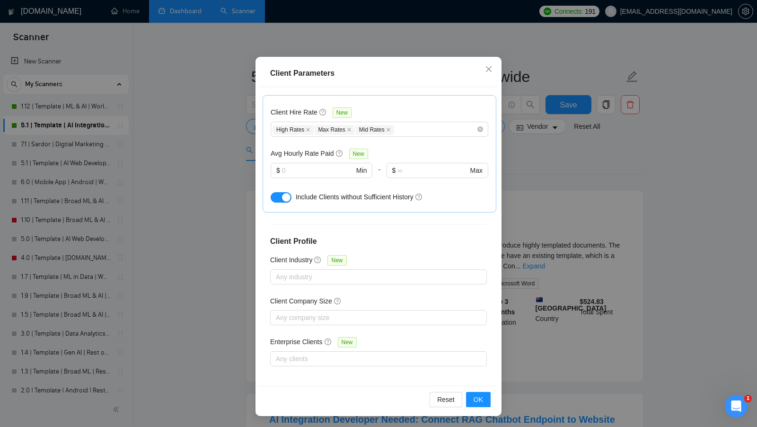
click at [568, 197] on div "Client Parameters Client Location Include Client Countries Select Exclude Clien…" at bounding box center [378, 213] width 757 height 427
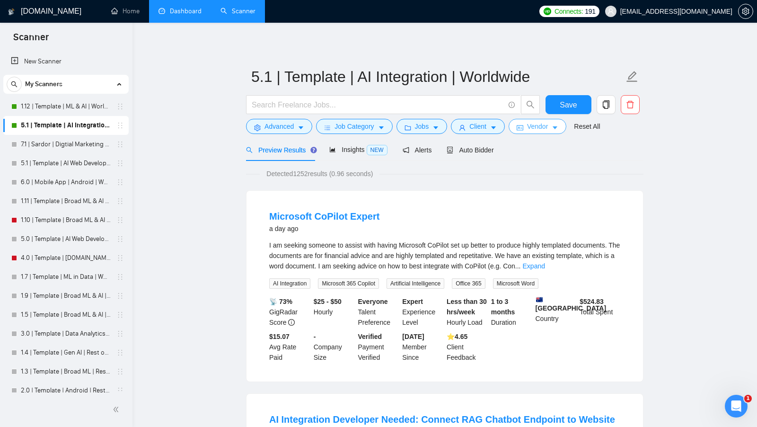
click at [542, 132] on button "Vendor" at bounding box center [537, 126] width 58 height 15
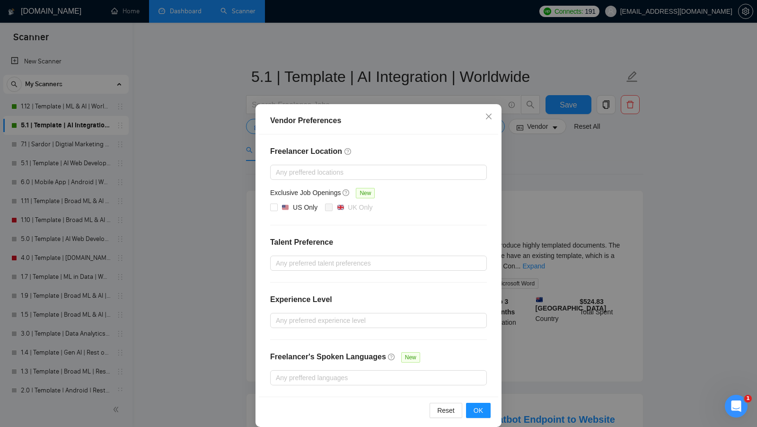
click at [542, 161] on div "Vendor Preferences Freelancer Location Any preffered locations Exclusive Job Op…" at bounding box center [378, 213] width 757 height 427
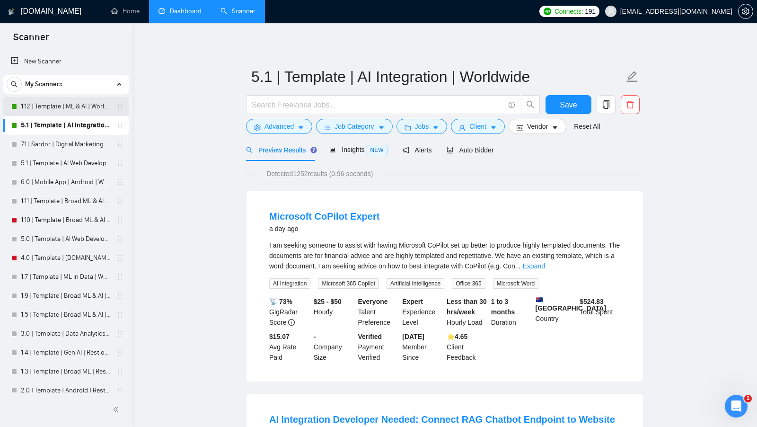
click at [84, 109] on link "1.12 | Template | ML & AI | Worldwide" at bounding box center [66, 106] width 90 height 19
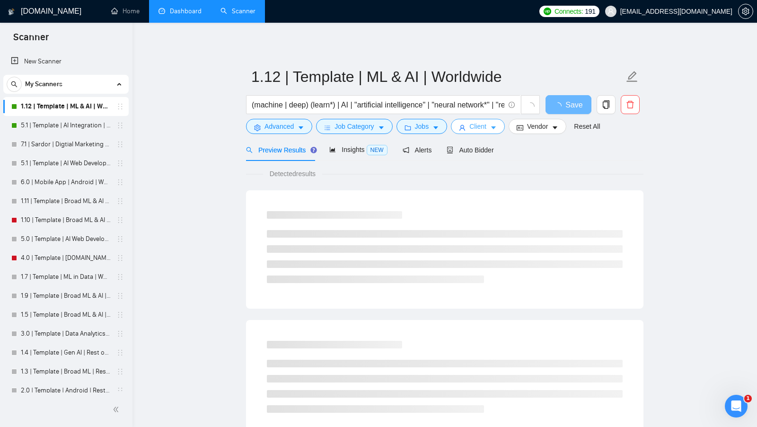
click at [500, 127] on button "Client" at bounding box center [478, 126] width 54 height 15
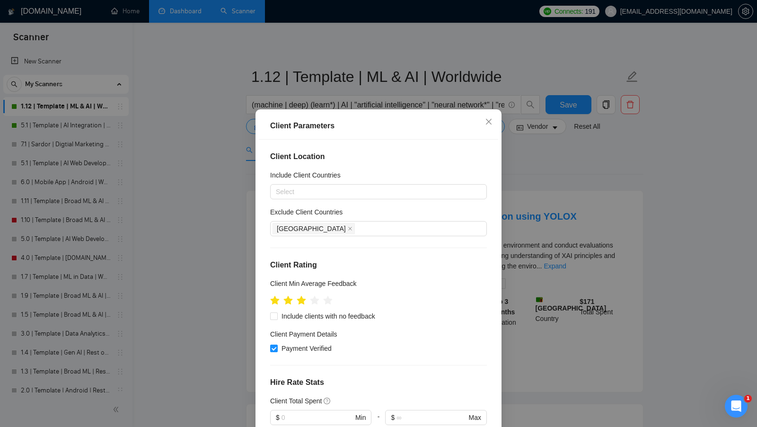
click at [611, 170] on div "Client Parameters Client Location Include Client Countries Select Exclude Clien…" at bounding box center [378, 213] width 757 height 427
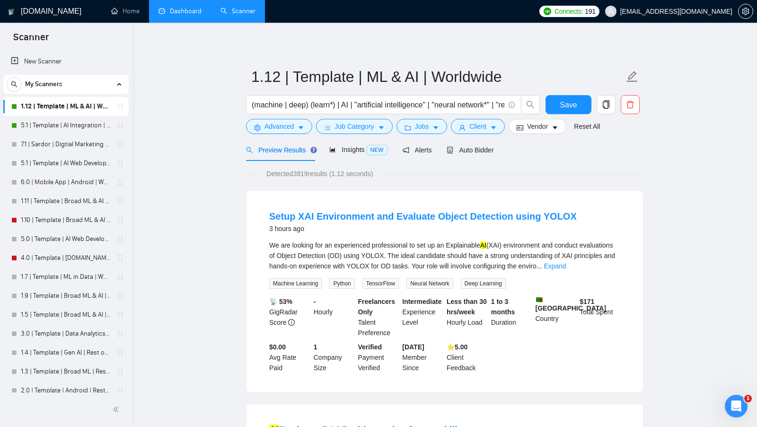
click at [193, 10] on link "Dashboard" at bounding box center [179, 11] width 43 height 8
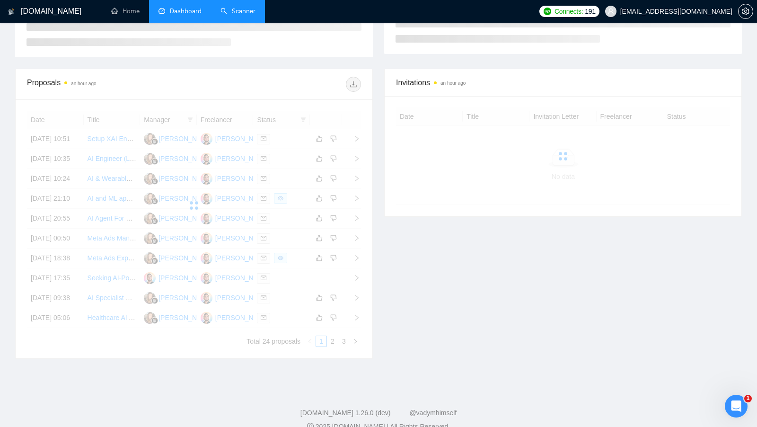
scroll to position [215, 0]
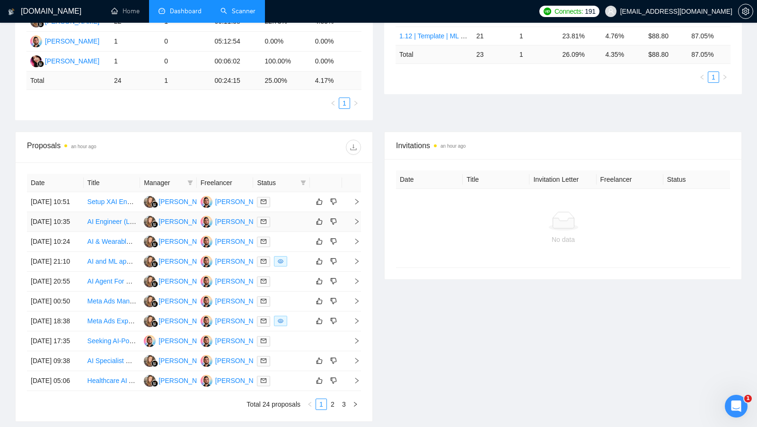
click at [297, 222] on td at bounding box center [281, 222] width 57 height 20
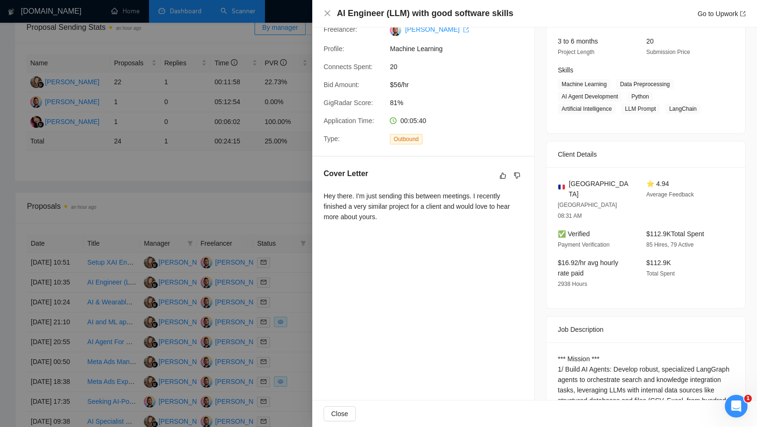
scroll to position [120, 0]
click at [292, 199] on div at bounding box center [378, 213] width 757 height 427
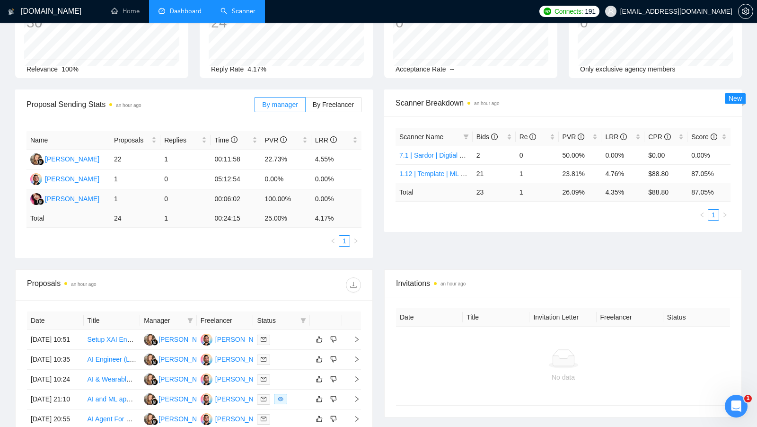
scroll to position [0, 0]
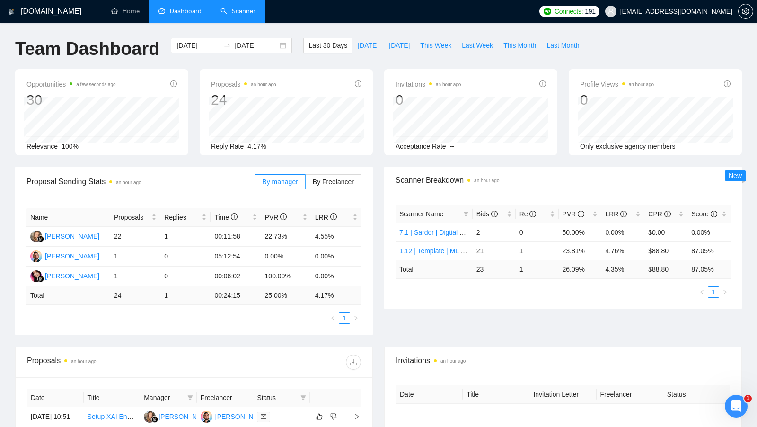
click at [224, 10] on link "Scanner" at bounding box center [237, 11] width 35 height 8
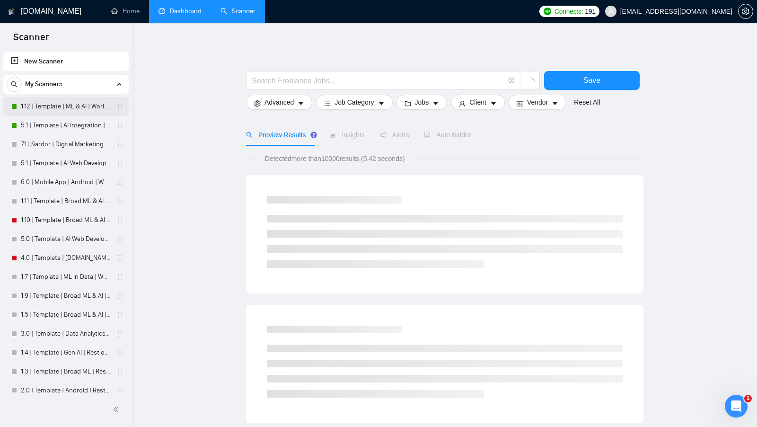
click at [56, 114] on link "1.12 | Template | ML & AI | Worldwide" at bounding box center [66, 106] width 90 height 19
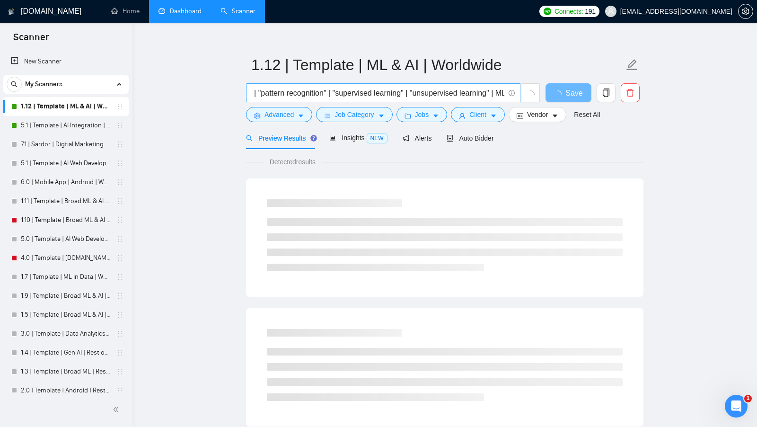
scroll to position [0, 850]
click at [318, 118] on button "Job Category" at bounding box center [354, 114] width 76 height 15
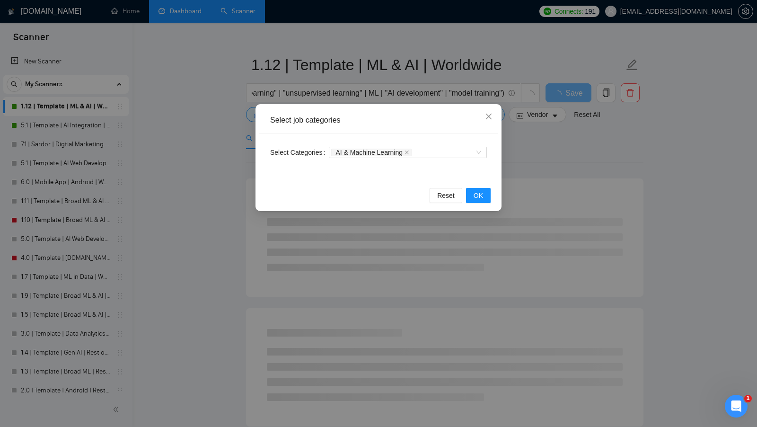
drag, startPoint x: 227, startPoint y: 138, endPoint x: 280, endPoint y: 137, distance: 52.5
click at [227, 138] on div "Select job categories Select Categories AI & Machine Learning Reset OK" at bounding box center [378, 213] width 757 height 427
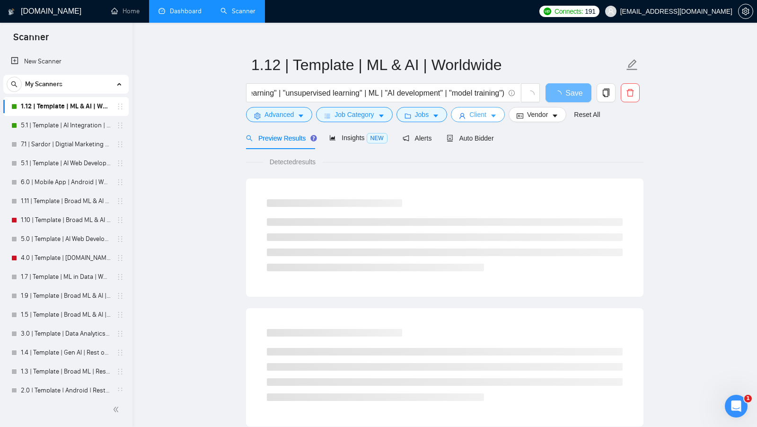
click at [484, 117] on span "Client" at bounding box center [477, 114] width 17 height 10
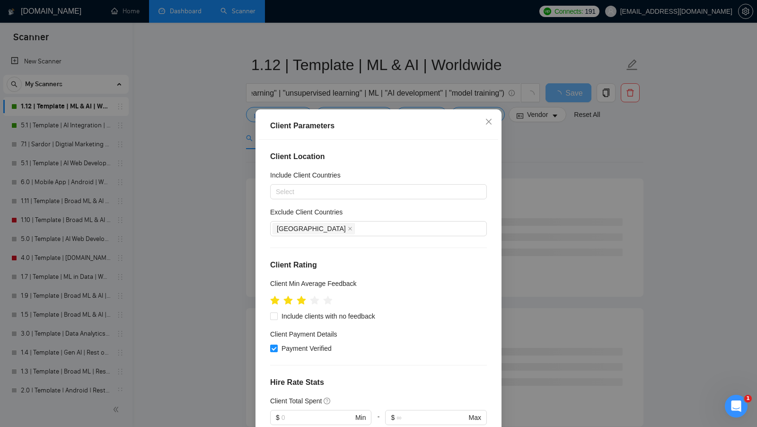
click at [527, 154] on div "Client Parameters Client Location Include Client Countries Select Exclude Clien…" at bounding box center [378, 213] width 757 height 427
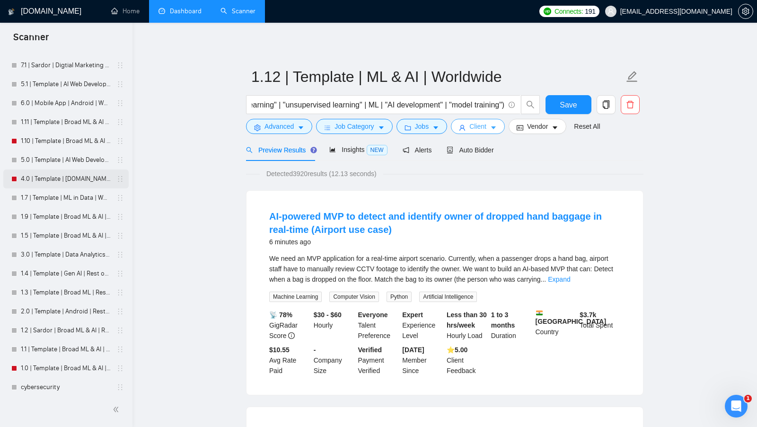
scroll to position [0, 0]
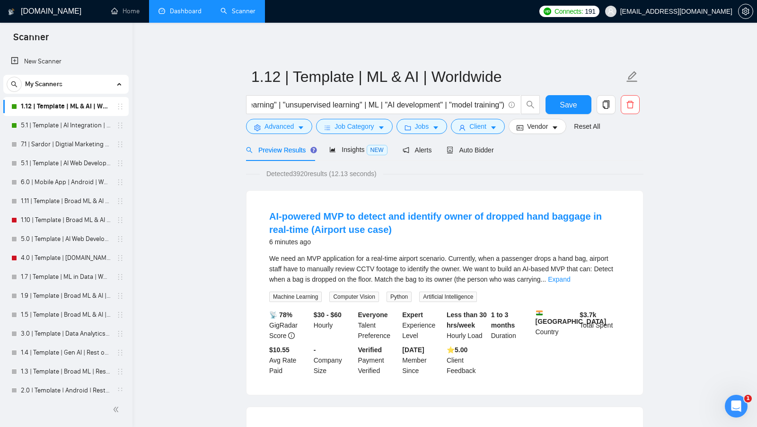
click at [185, 14] on link "Dashboard" at bounding box center [179, 11] width 43 height 8
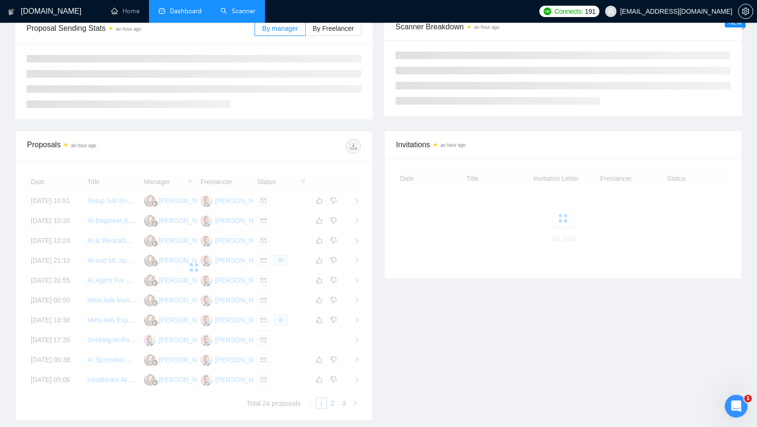
scroll to position [143, 0]
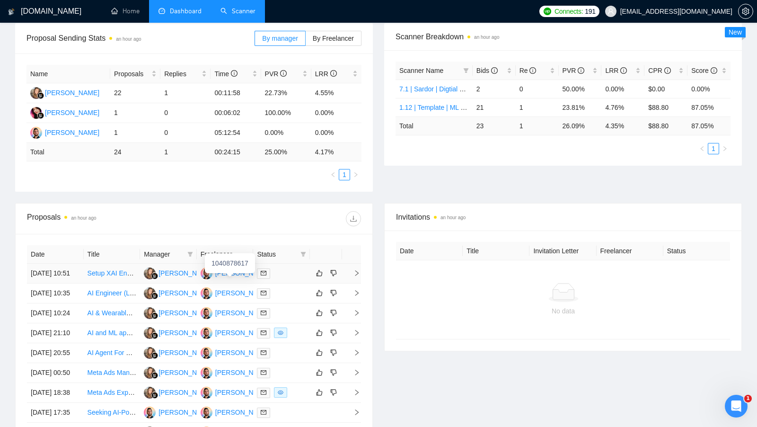
click at [232, 274] on div "[PERSON_NAME]" at bounding box center [242, 273] width 54 height 10
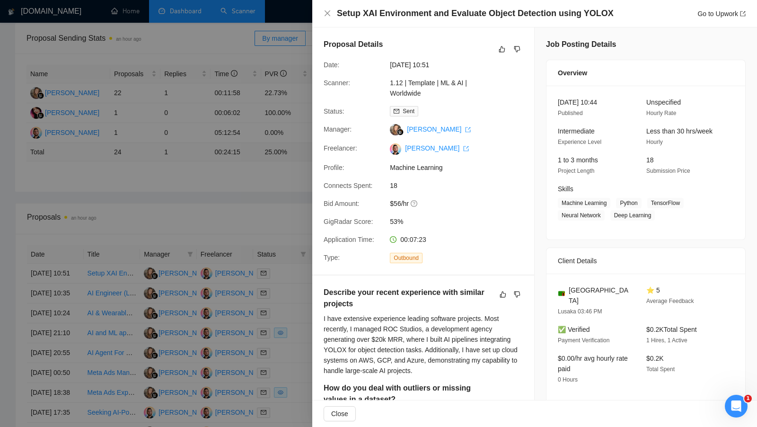
click at [253, 159] on div at bounding box center [378, 213] width 757 height 427
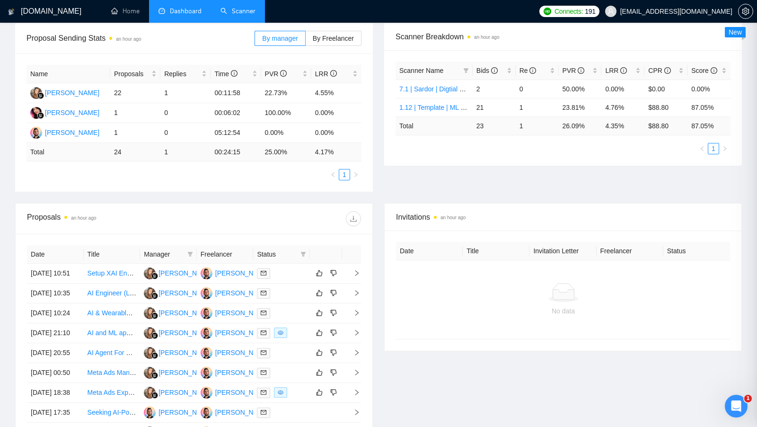
scroll to position [149, 0]
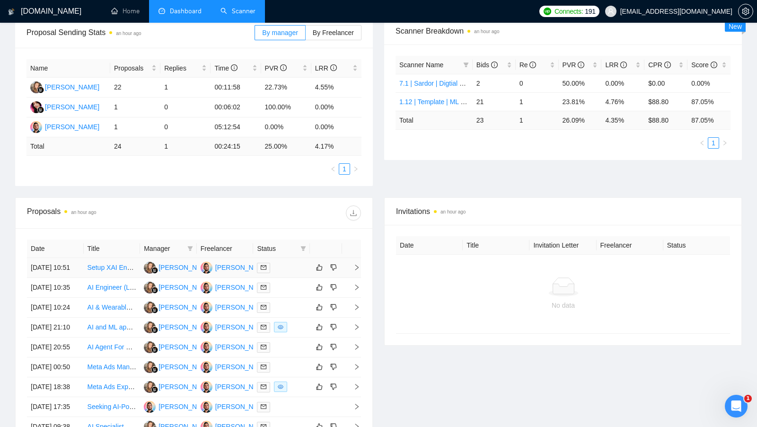
click at [286, 260] on td at bounding box center [281, 268] width 57 height 20
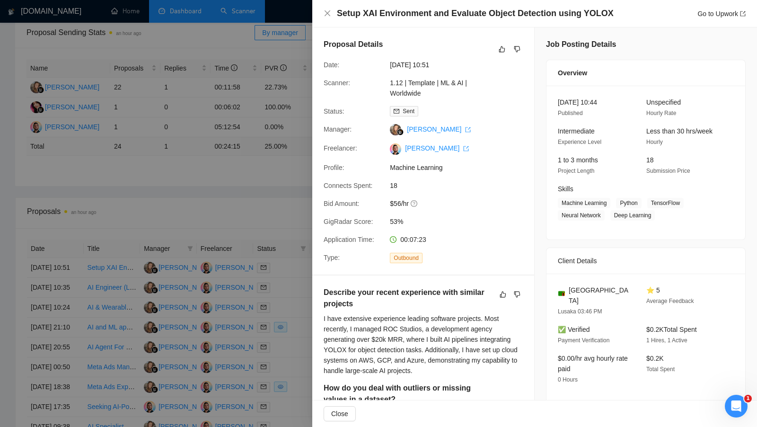
click at [227, 217] on div at bounding box center [378, 213] width 757 height 427
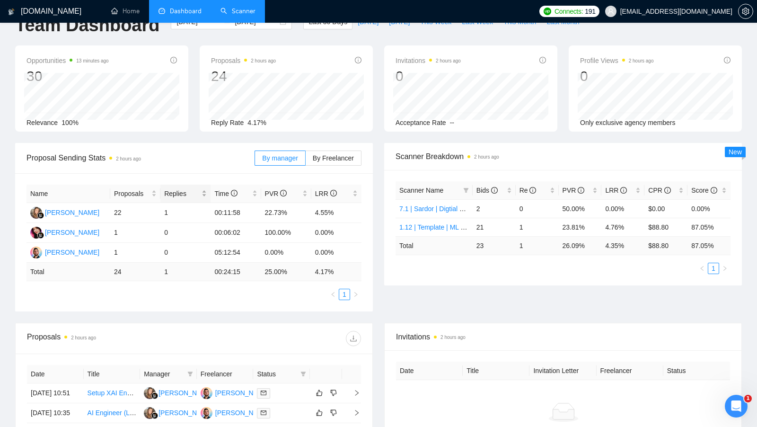
scroll to position [0, 0]
